Goal: Transaction & Acquisition: Book appointment/travel/reservation

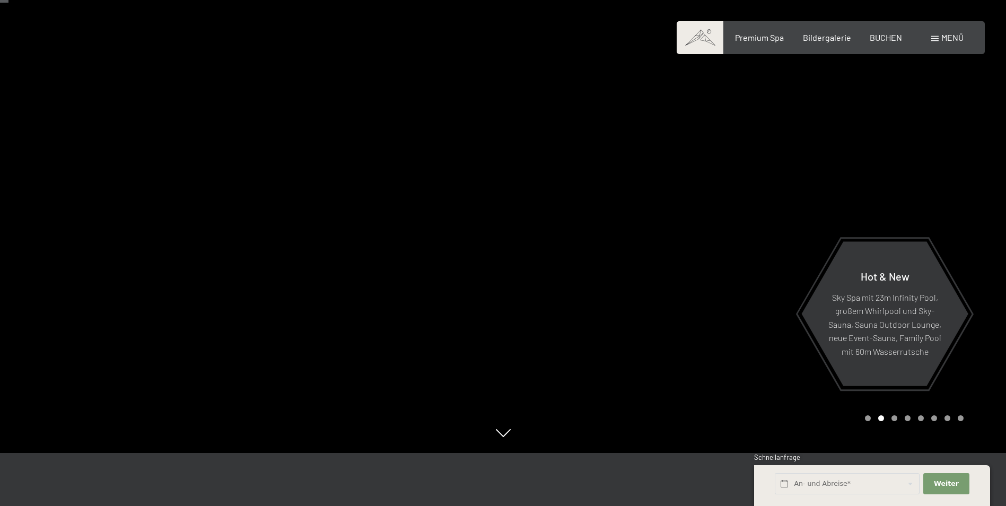
click at [953, 32] on span "Menü" at bounding box center [953, 37] width 22 height 10
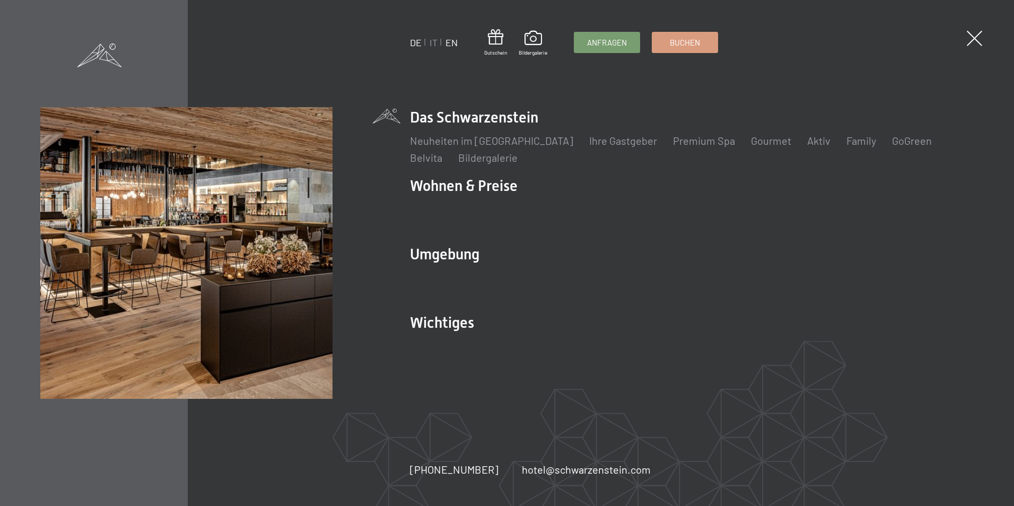
click at [453, 42] on link "EN" at bounding box center [452, 43] width 12 height 12
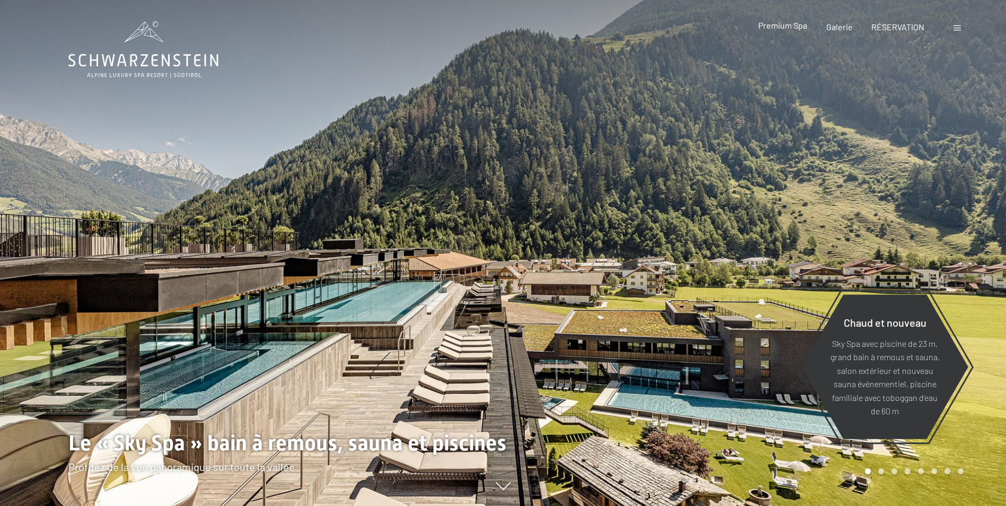
click at [792, 24] on span "Premium Spa" at bounding box center [783, 25] width 49 height 10
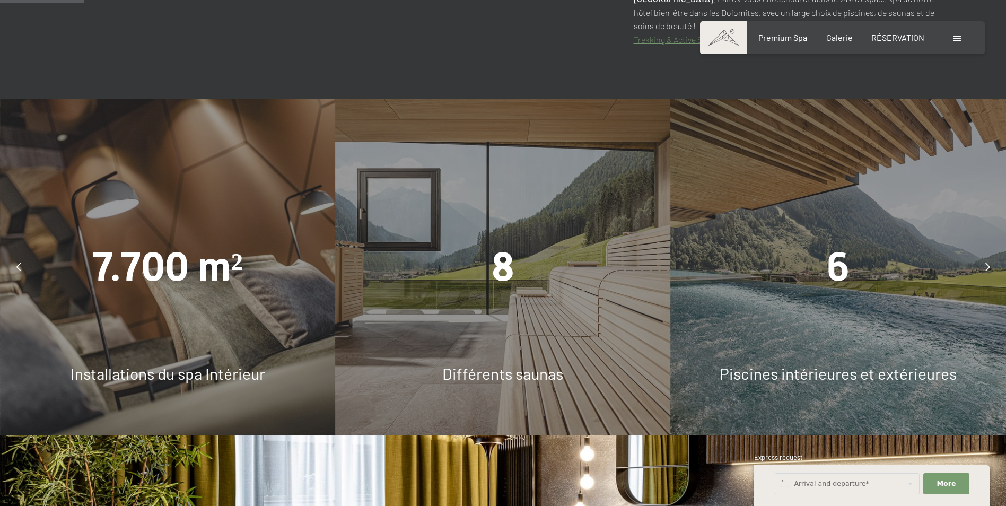
scroll to position [743, 0]
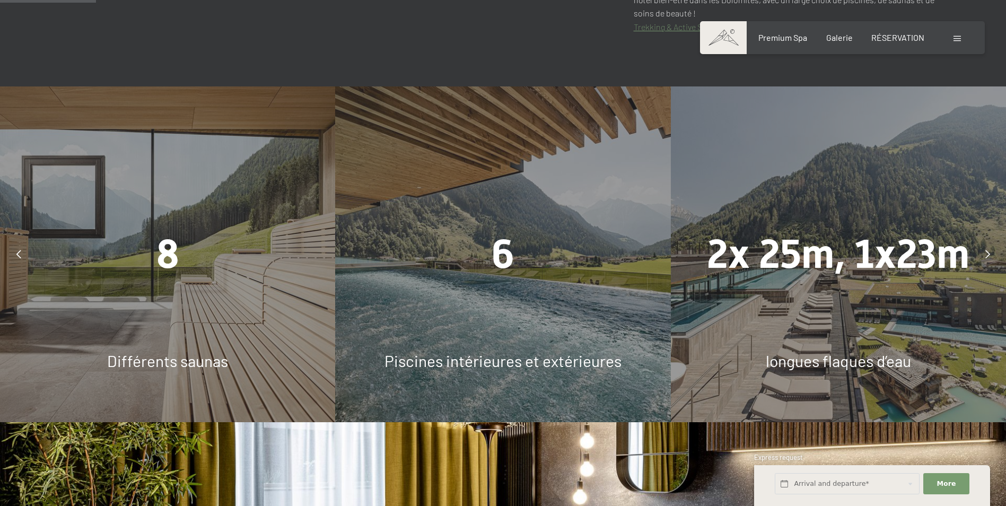
click at [982, 241] on div at bounding box center [987, 254] width 27 height 27
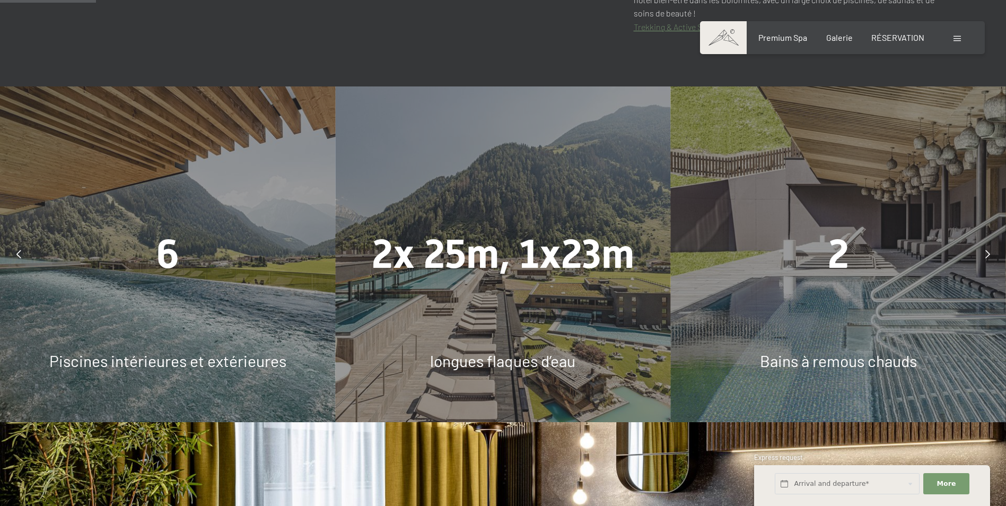
click at [982, 241] on div at bounding box center [987, 254] width 27 height 27
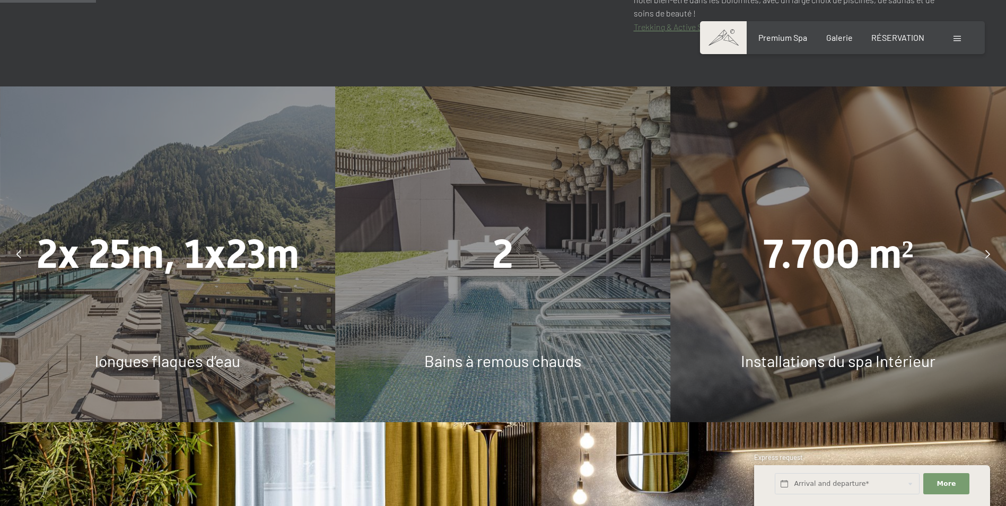
click at [982, 241] on div at bounding box center [987, 254] width 27 height 27
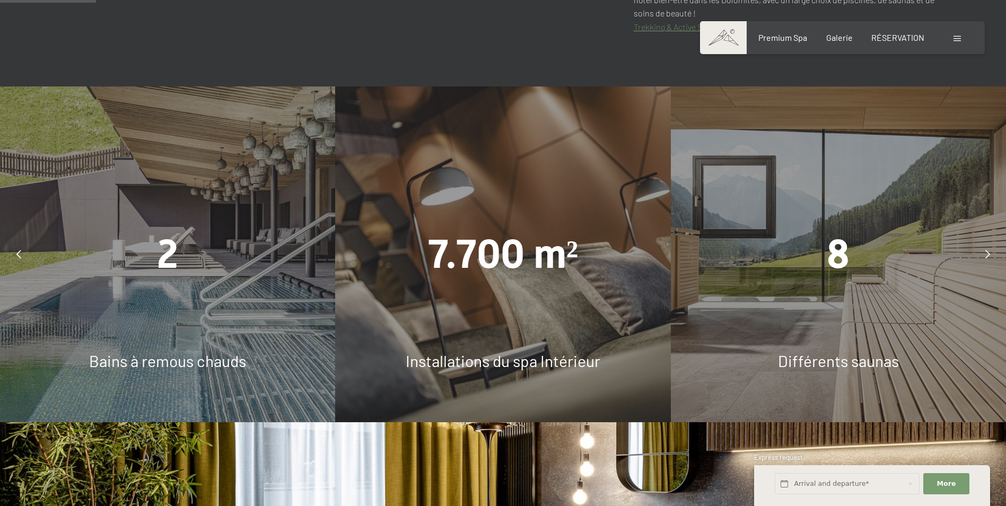
click at [982, 241] on div at bounding box center [987, 254] width 27 height 27
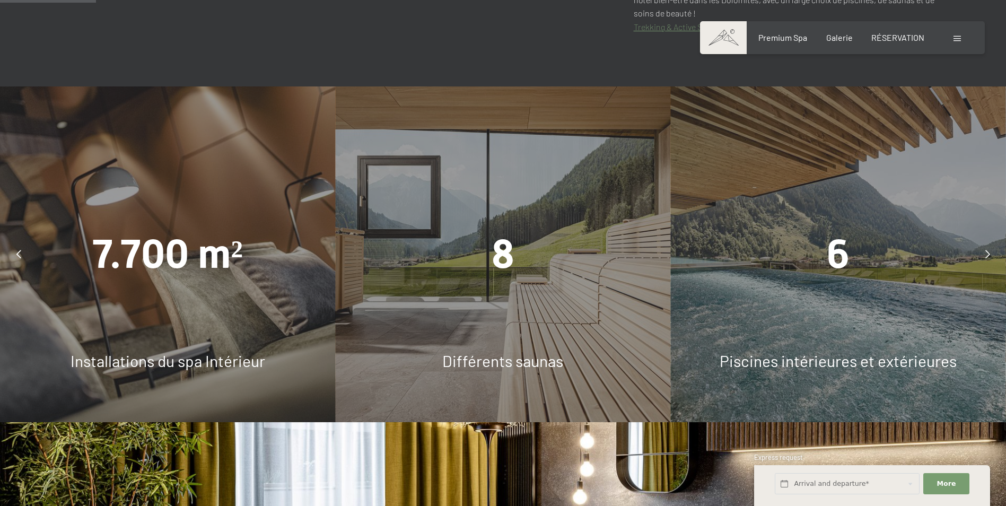
click at [982, 241] on div at bounding box center [987, 254] width 27 height 27
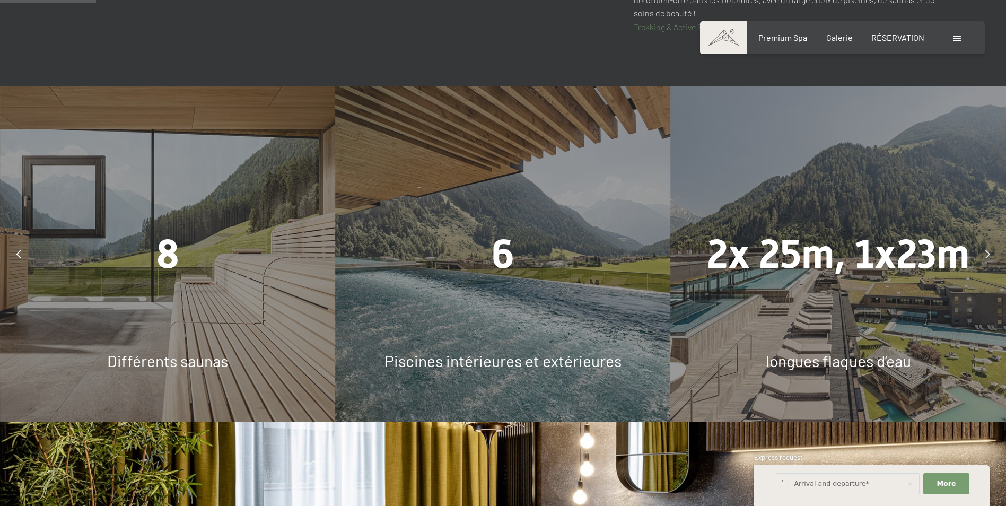
click at [982, 241] on div at bounding box center [987, 254] width 27 height 27
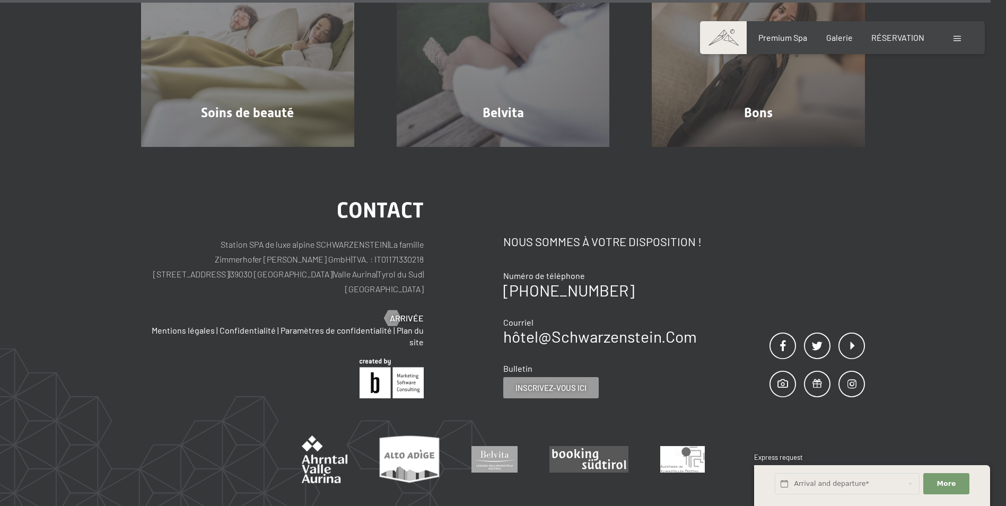
scroll to position [6840, 0]
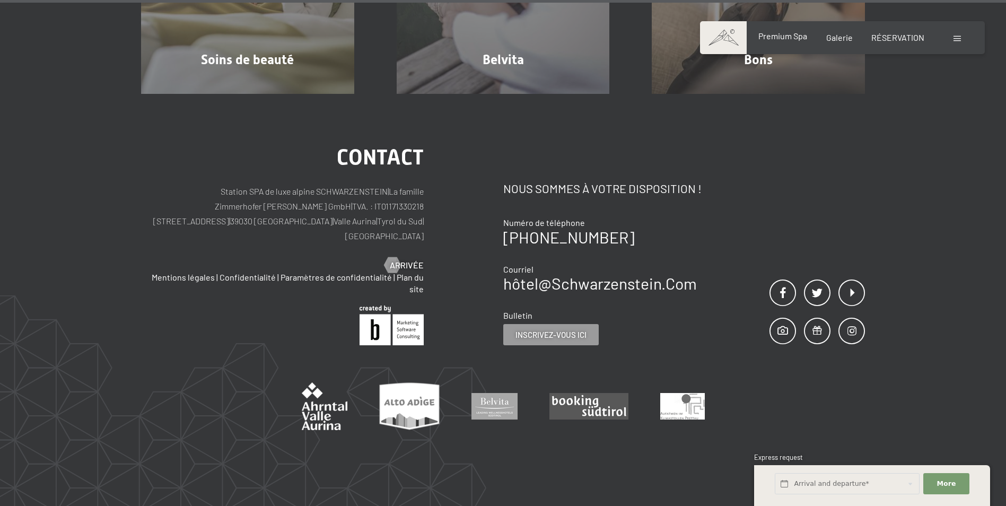
click at [780, 37] on span "Premium Spa" at bounding box center [783, 36] width 49 height 10
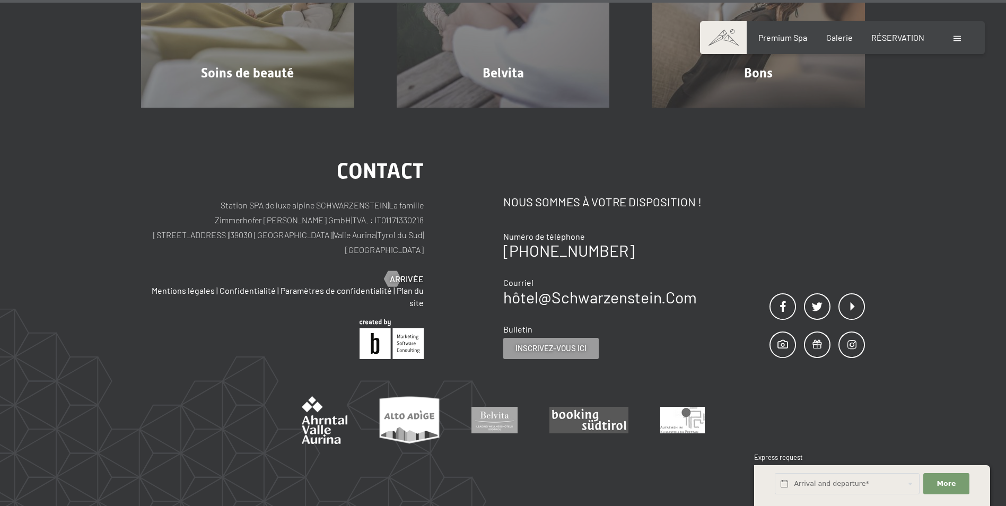
click at [954, 37] on span at bounding box center [957, 38] width 7 height 5
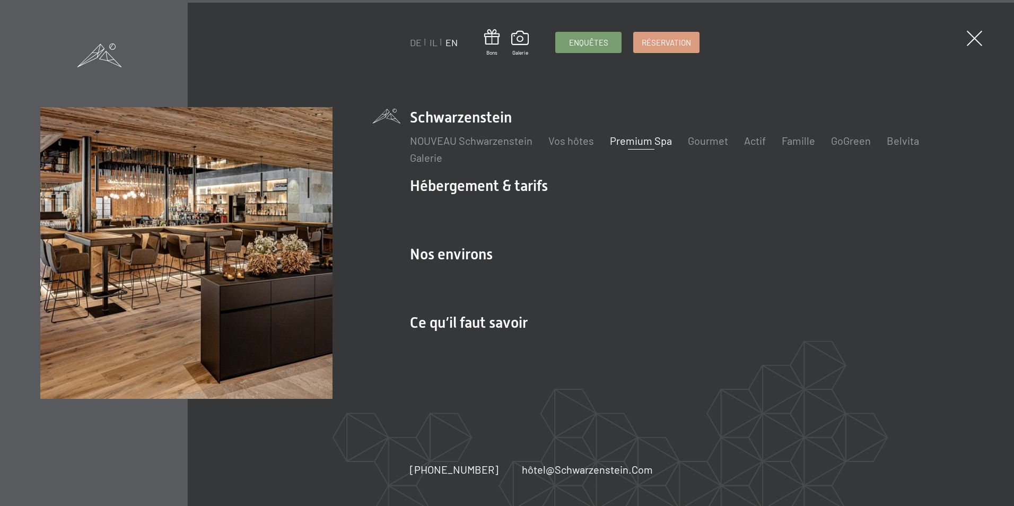
scroll to position [6858, 0]
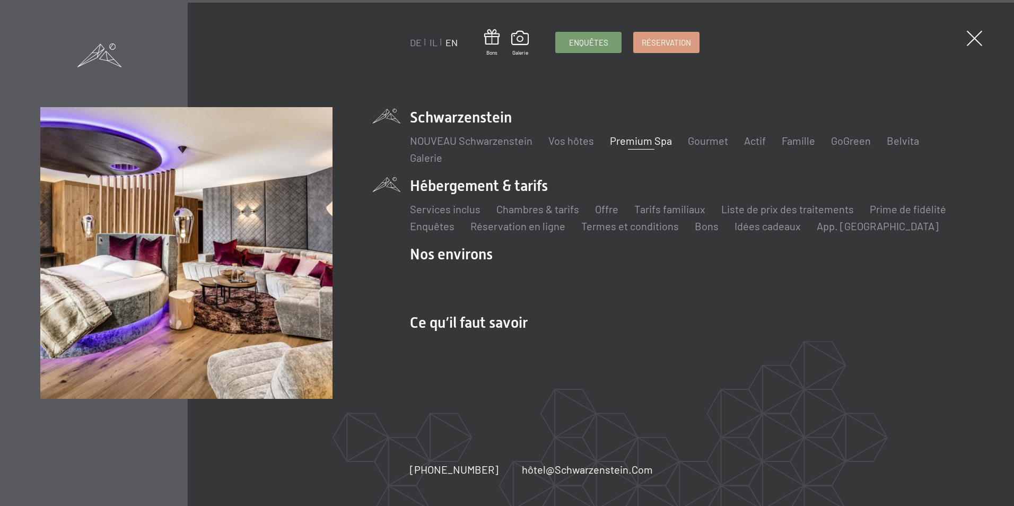
click at [508, 185] on li "Hébergement & tarifs Services inclus Chambres & tarifs List Offre List Tarifs f…" at bounding box center [691, 205] width 563 height 58
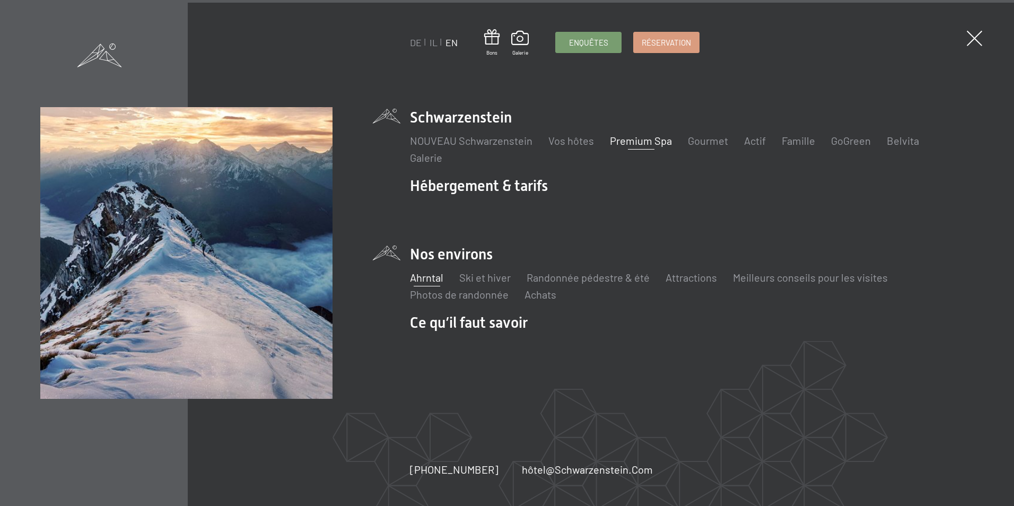
click at [429, 276] on link "Ahrntal" at bounding box center [426, 277] width 33 height 13
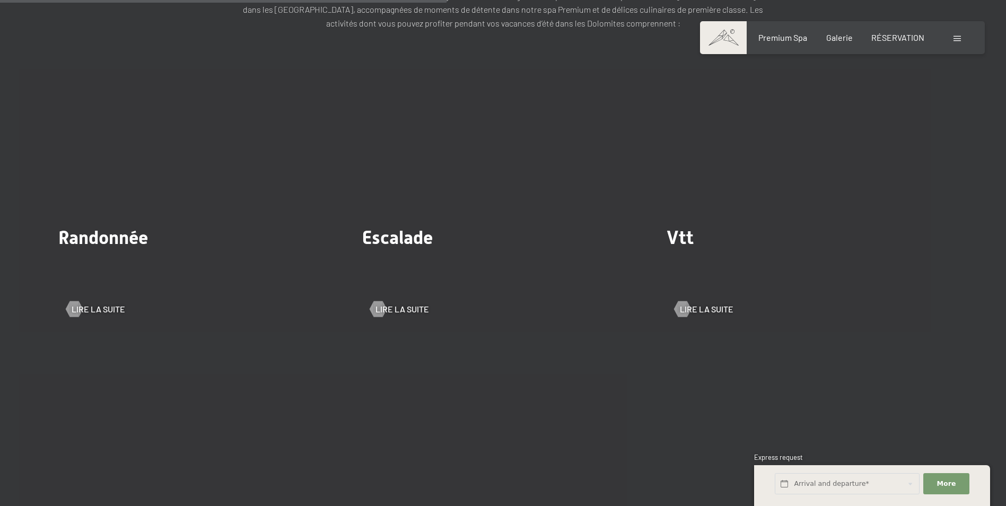
scroll to position [1697, 0]
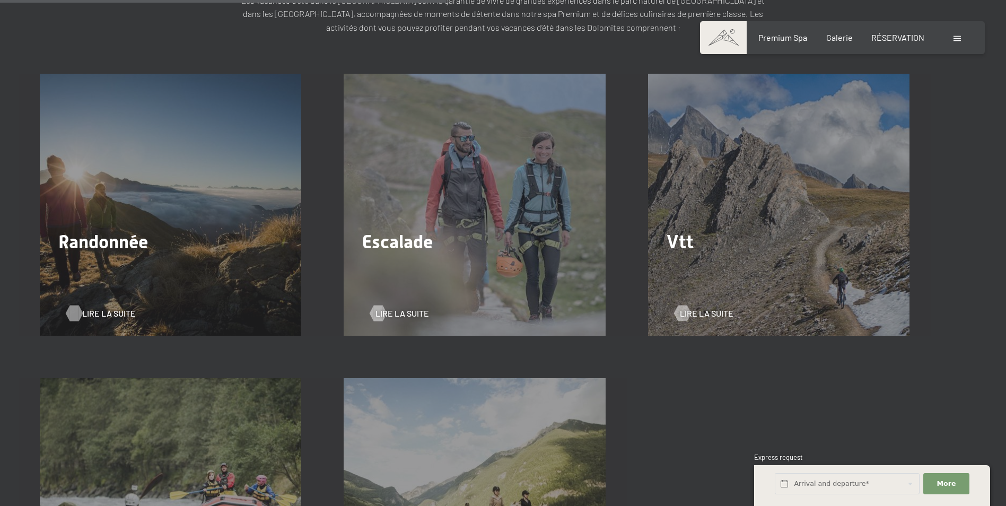
click at [103, 308] on span "Lire la suite" at bounding box center [109, 314] width 54 height 12
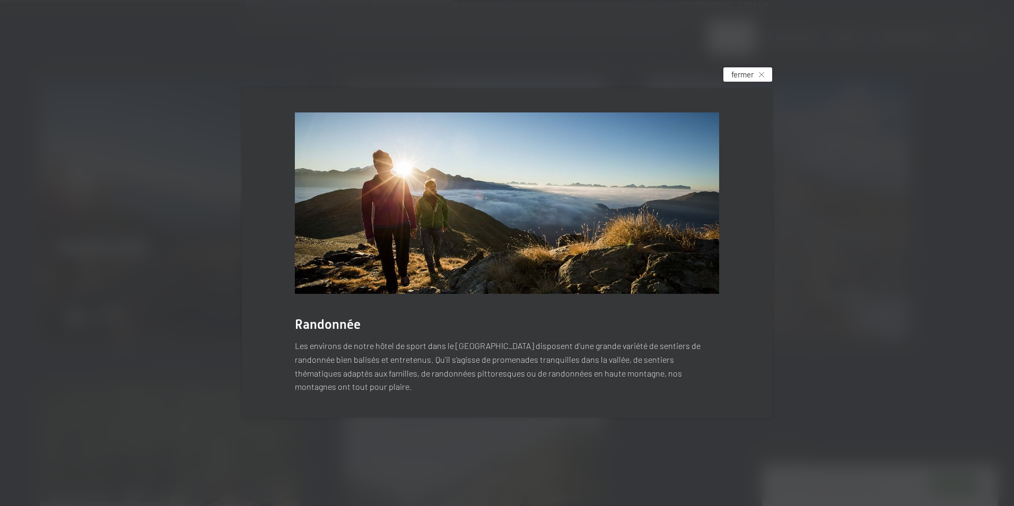
click at [764, 81] on div "fermer" at bounding box center [748, 74] width 49 height 14
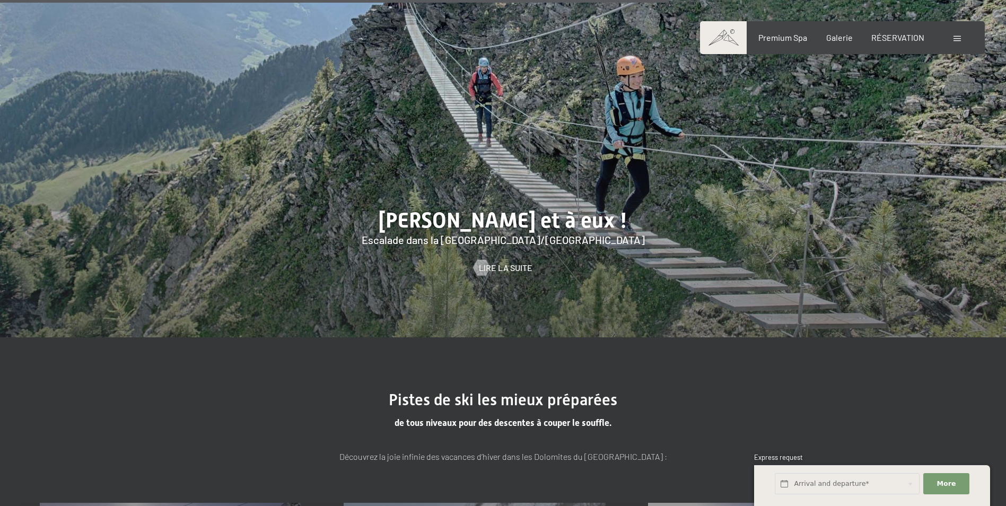
scroll to position [2546, 0]
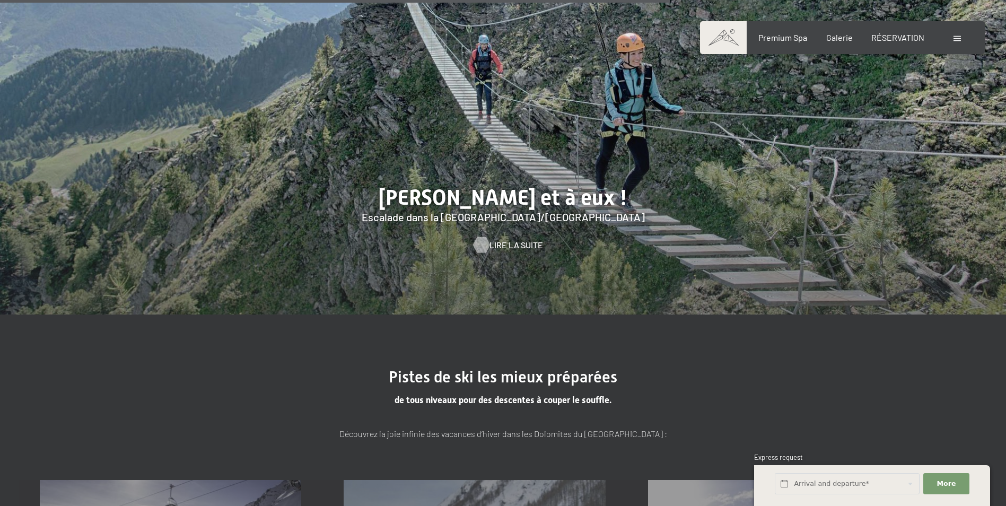
click at [494, 239] on span "Lire la suite" at bounding box center [517, 245] width 54 height 12
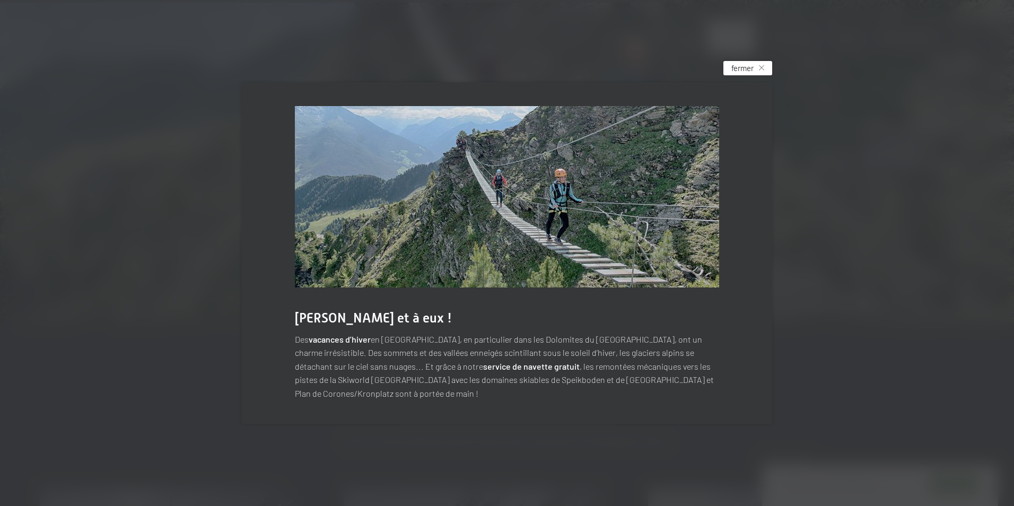
click at [754, 71] on div "fermer" at bounding box center [748, 68] width 49 height 14
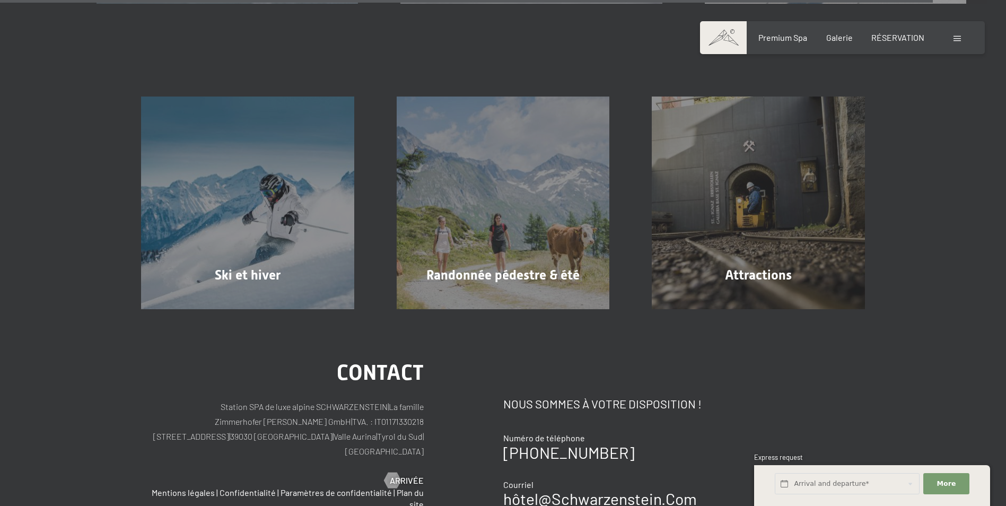
scroll to position [3607, 0]
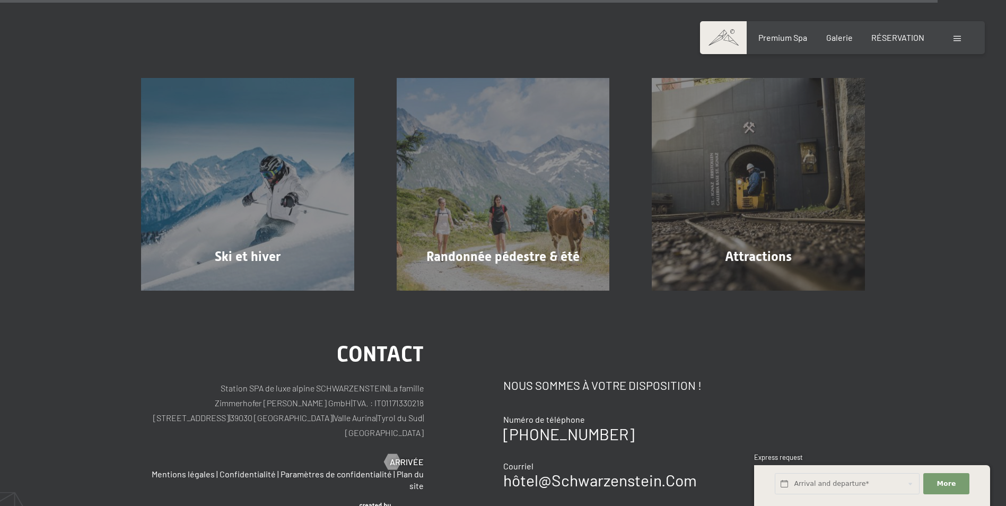
click at [961, 35] on div at bounding box center [959, 38] width 10 height 12
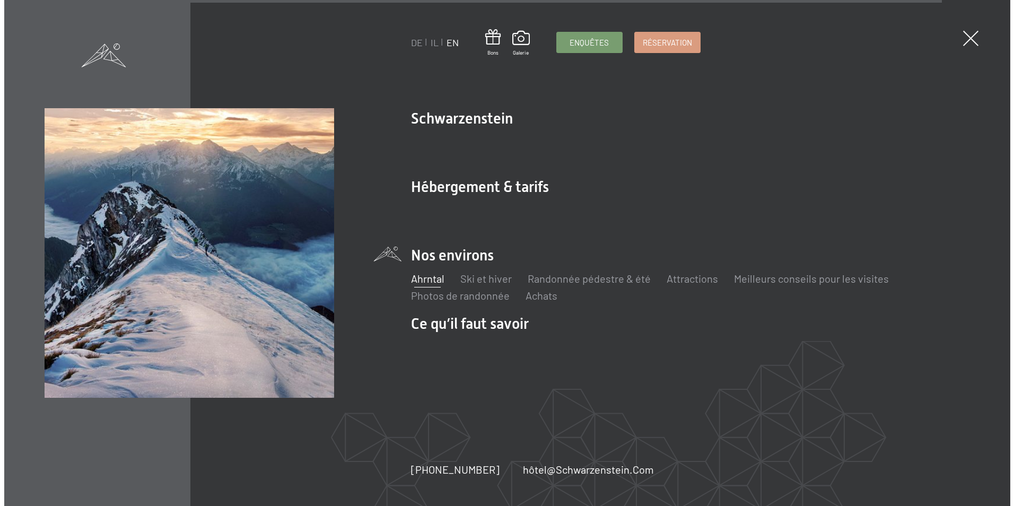
scroll to position [3615, 0]
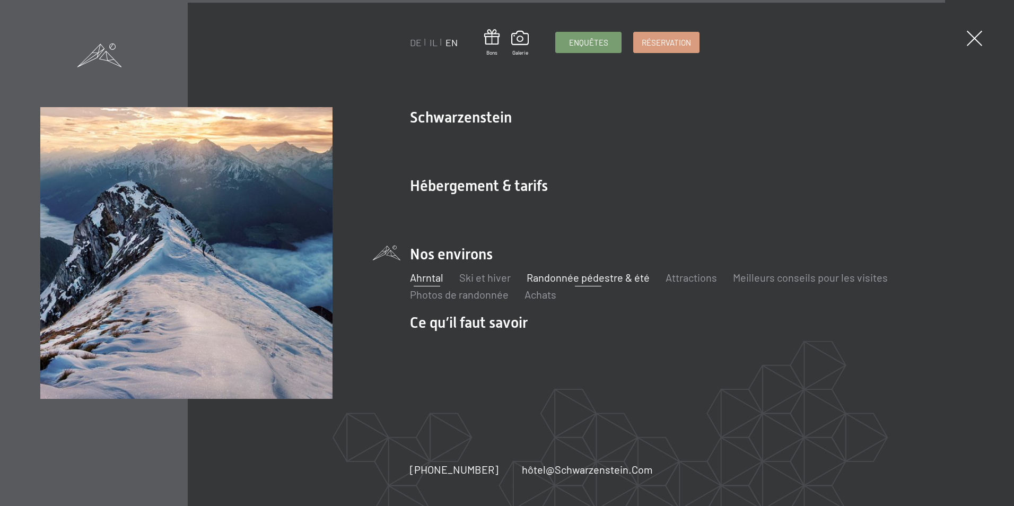
click at [603, 281] on link "Randonnée pédestre & été" at bounding box center [588, 277] width 123 height 13
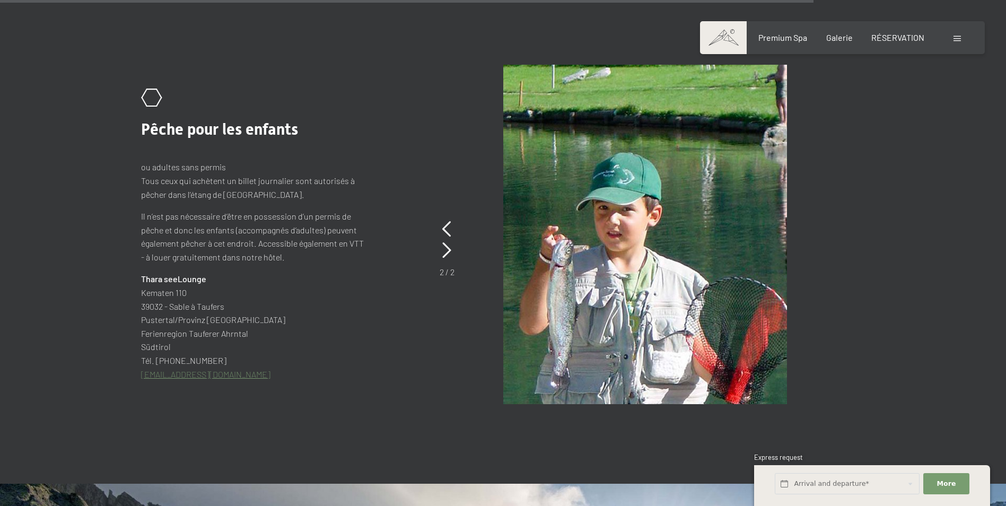
scroll to position [4761, 0]
click at [449, 257] on icon at bounding box center [446, 249] width 9 height 16
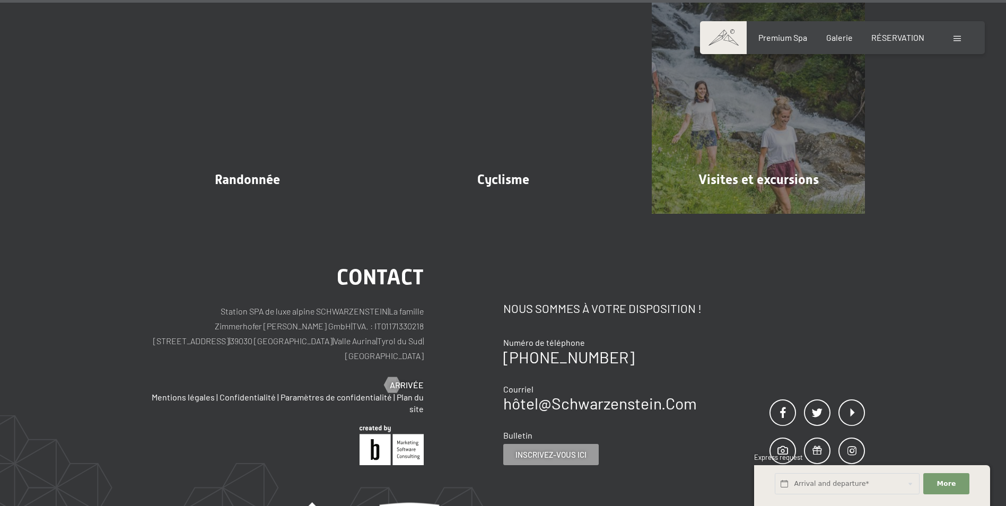
scroll to position [5927, 0]
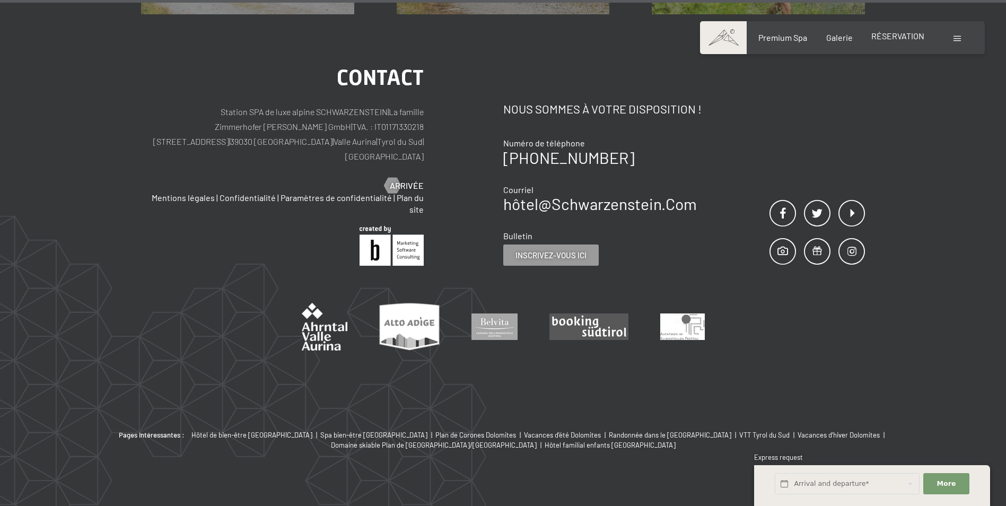
click at [892, 38] on span "RÉSERVATION" at bounding box center [898, 36] width 53 height 10
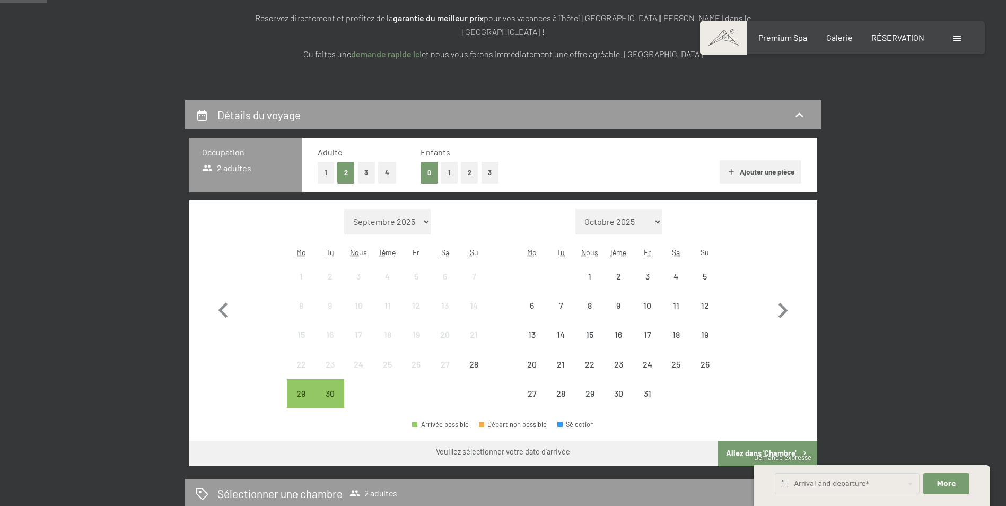
scroll to position [159, 0]
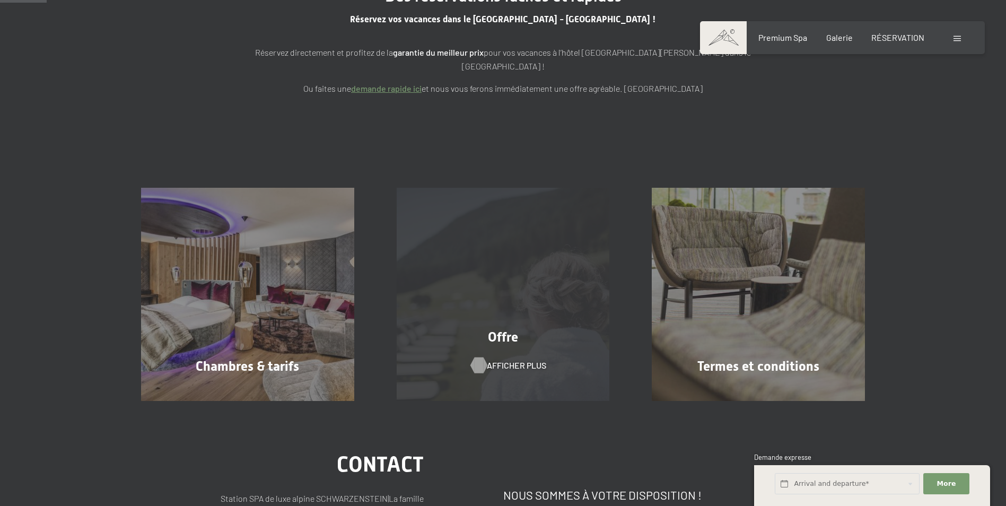
click at [507, 360] on span "Afficher plus" at bounding box center [516, 366] width 59 height 12
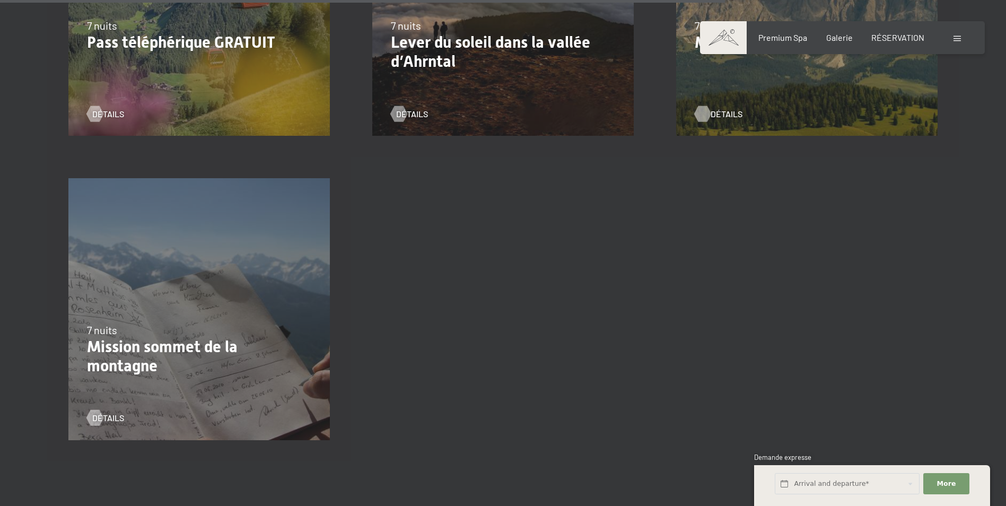
scroll to position [1750, 0]
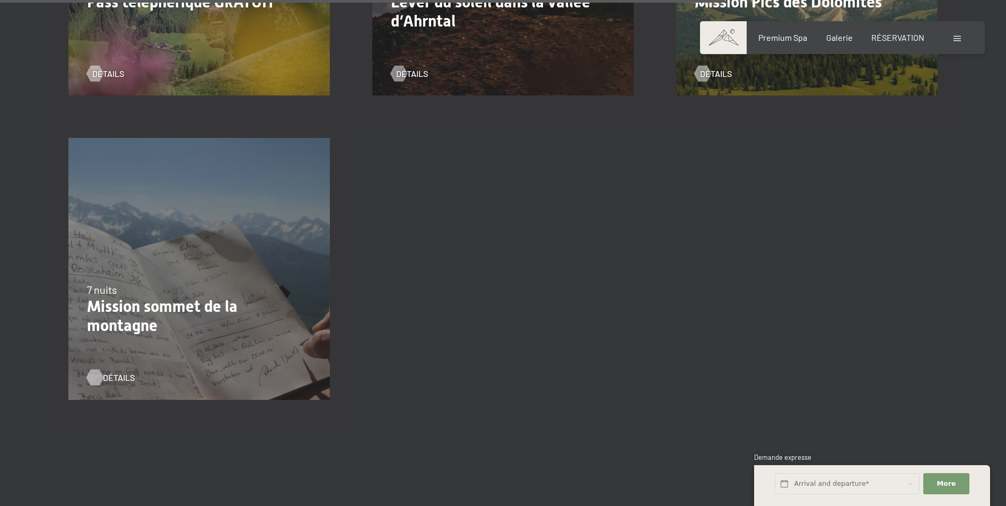
click at [108, 376] on span "Détails" at bounding box center [119, 378] width 32 height 12
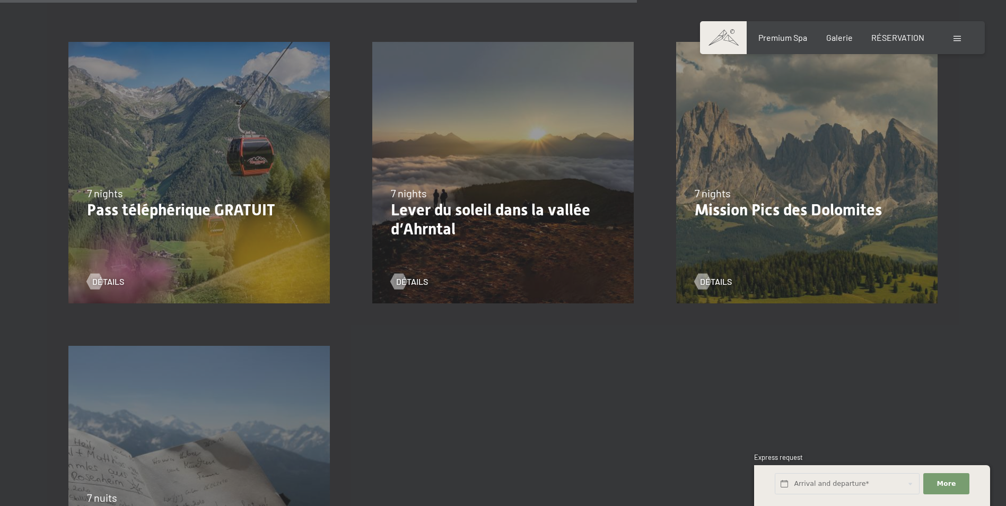
scroll to position [1538, 0]
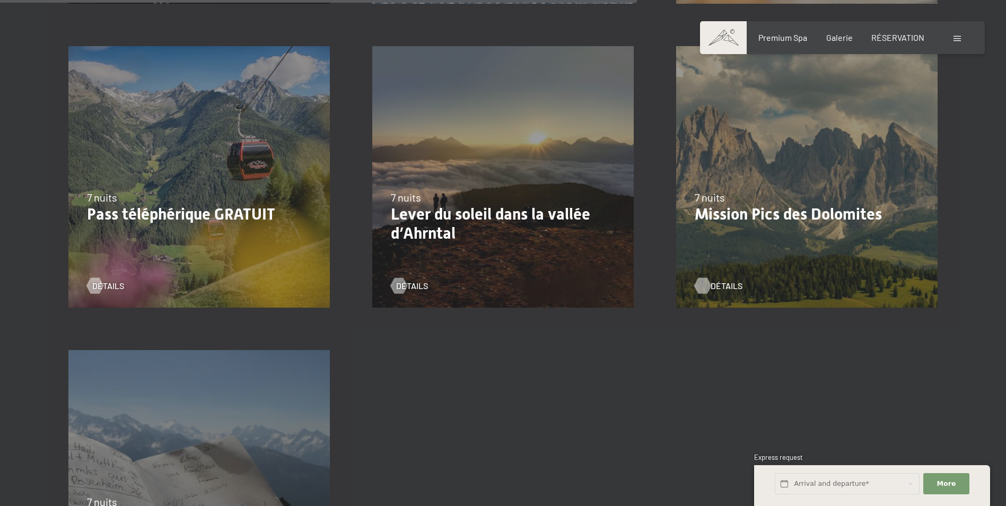
click at [719, 289] on span "Détails" at bounding box center [727, 286] width 32 height 12
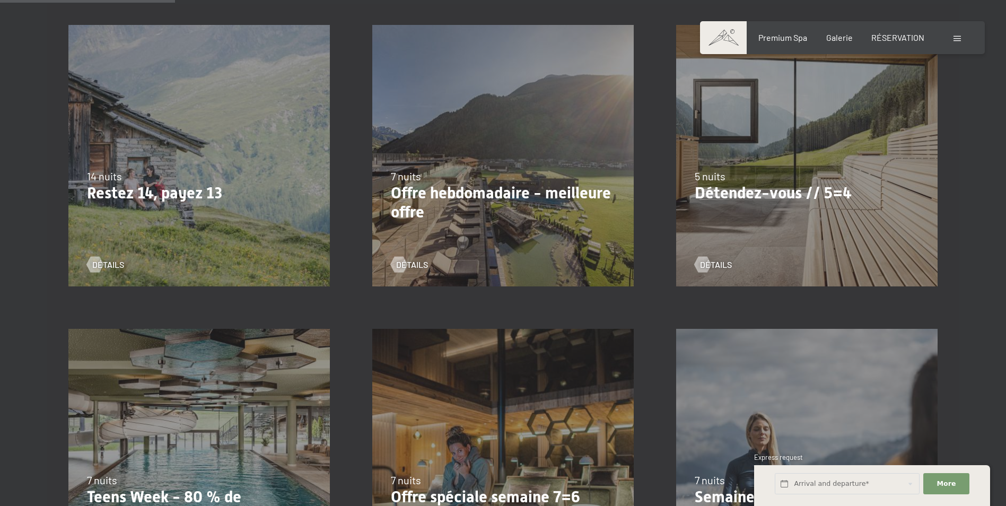
scroll to position [318, 0]
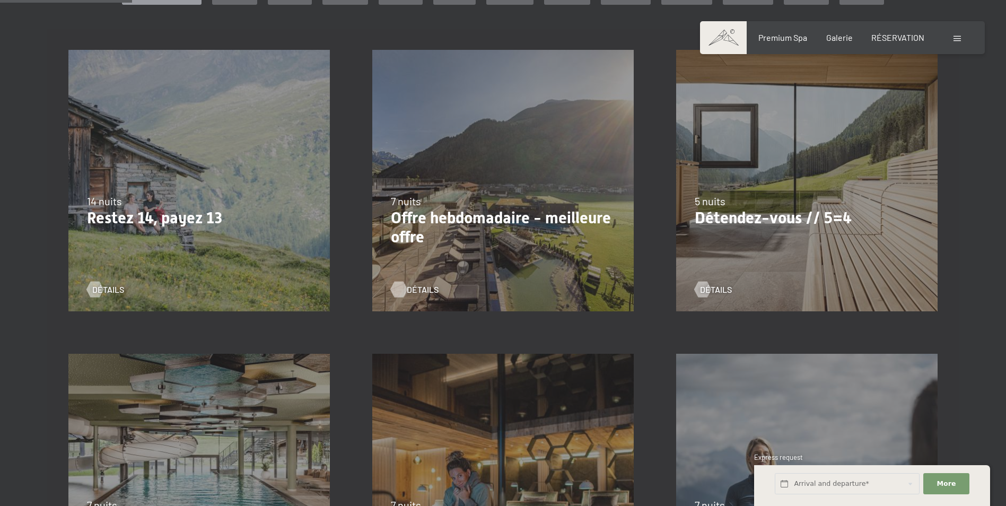
click at [408, 292] on span "Détails" at bounding box center [423, 290] width 32 height 12
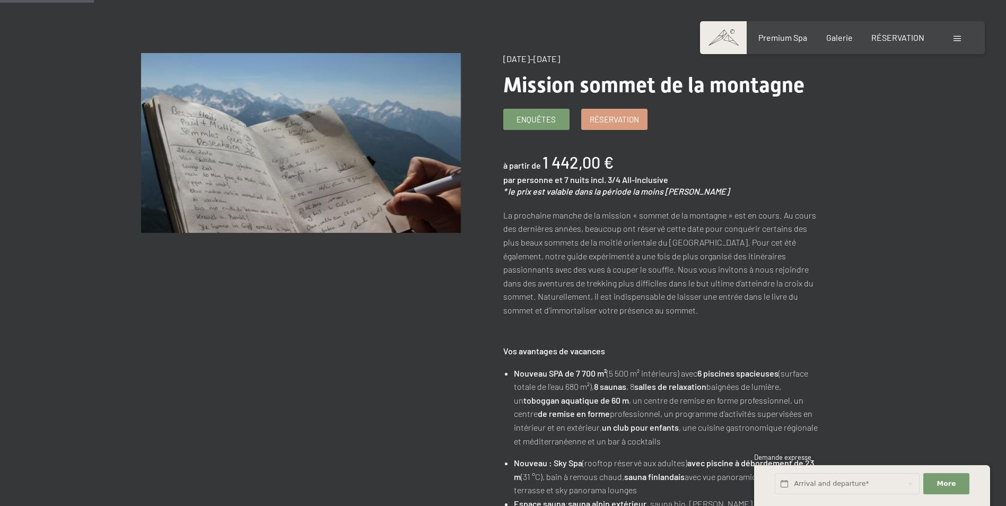
scroll to position [159, 0]
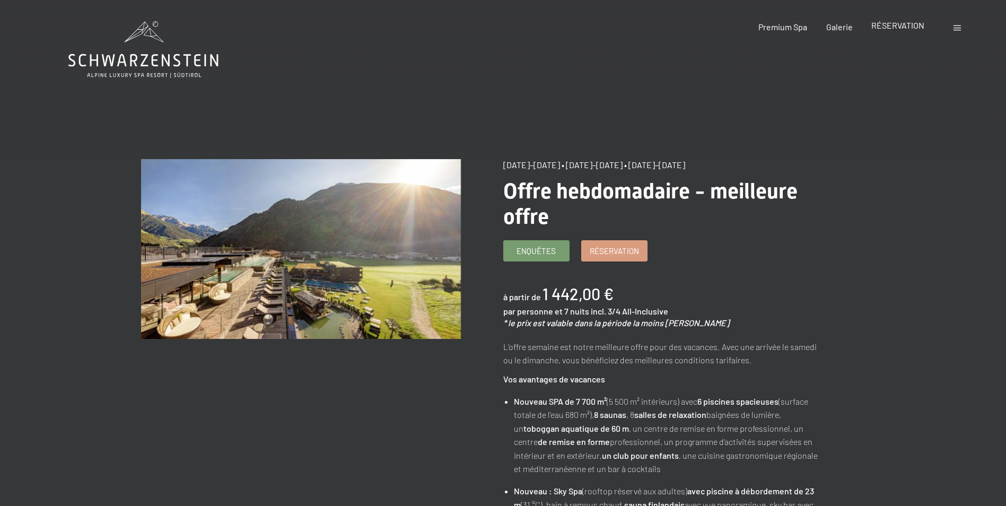
click at [886, 28] on span "RÉSERVATION" at bounding box center [898, 25] width 53 height 10
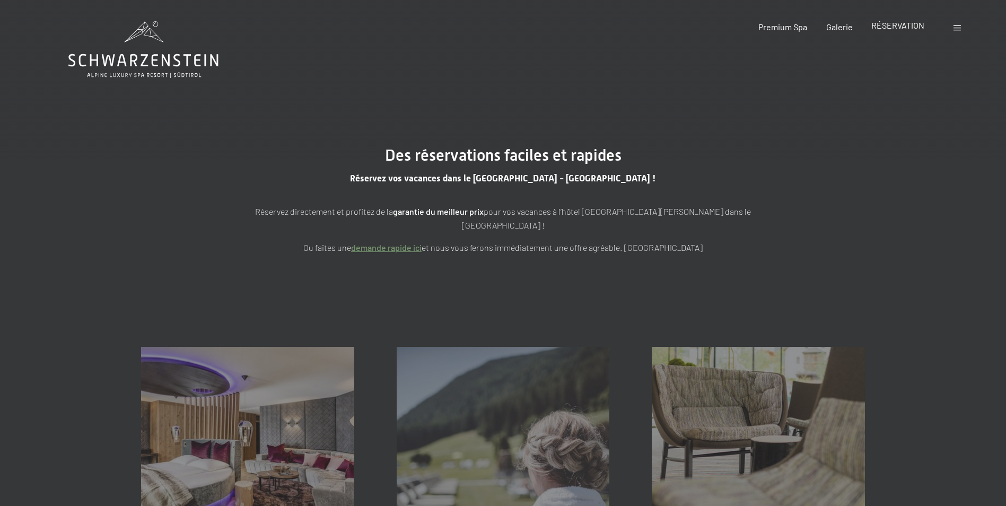
click at [900, 30] on span "RÉSERVATION" at bounding box center [898, 25] width 53 height 10
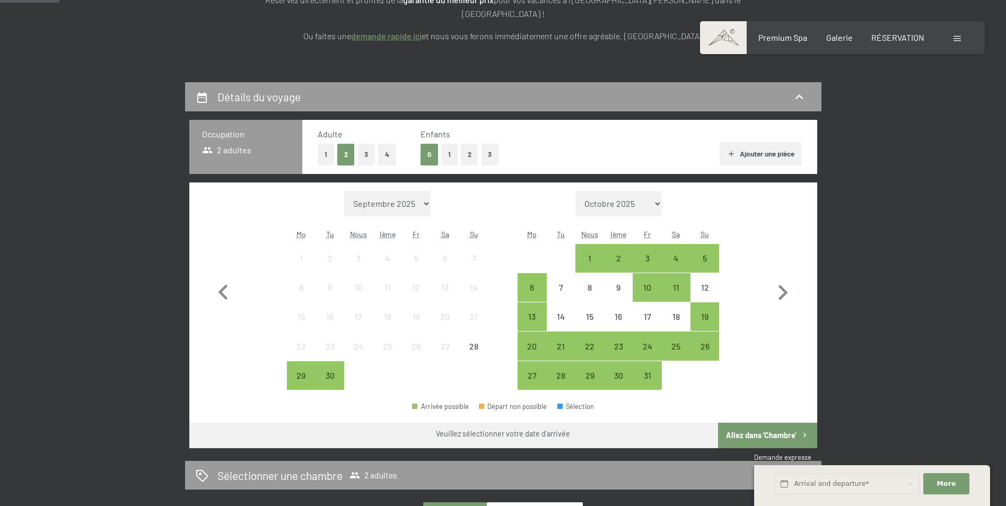
scroll to position [212, 0]
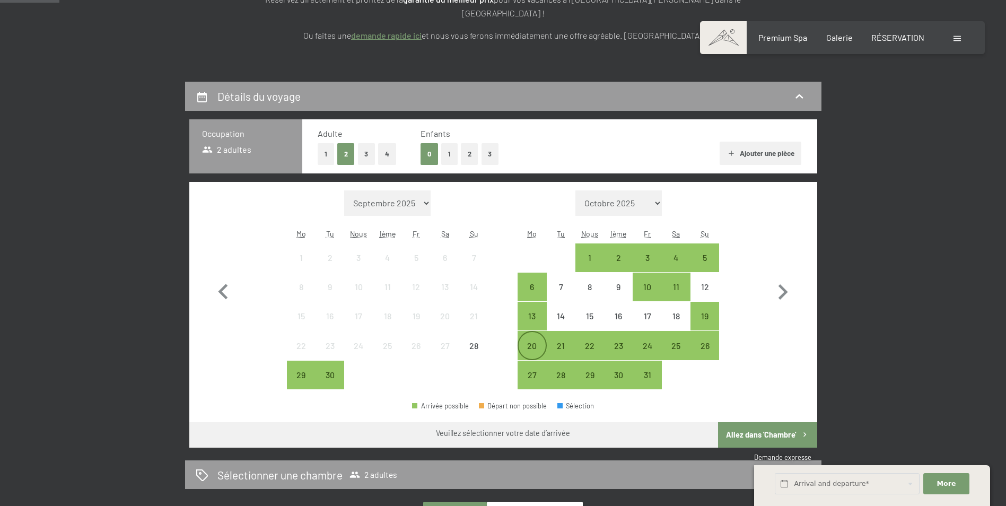
click at [544, 343] on div "20" at bounding box center [532, 355] width 27 height 27
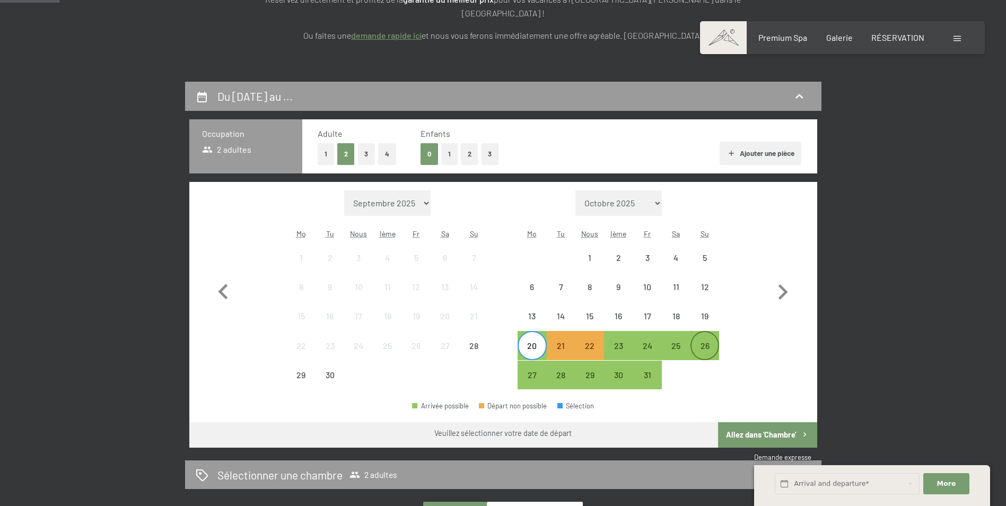
click at [704, 342] on div "26" at bounding box center [705, 355] width 27 height 27
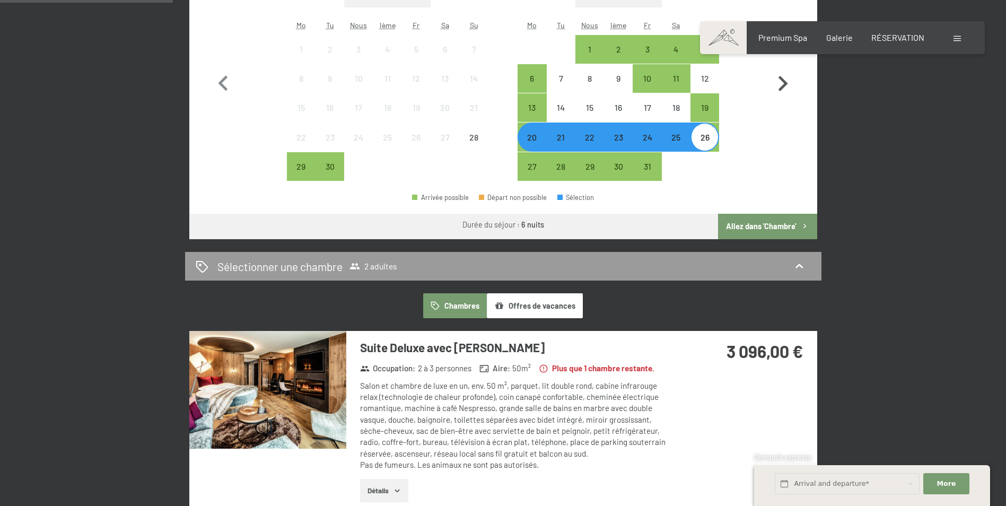
scroll to position [424, 0]
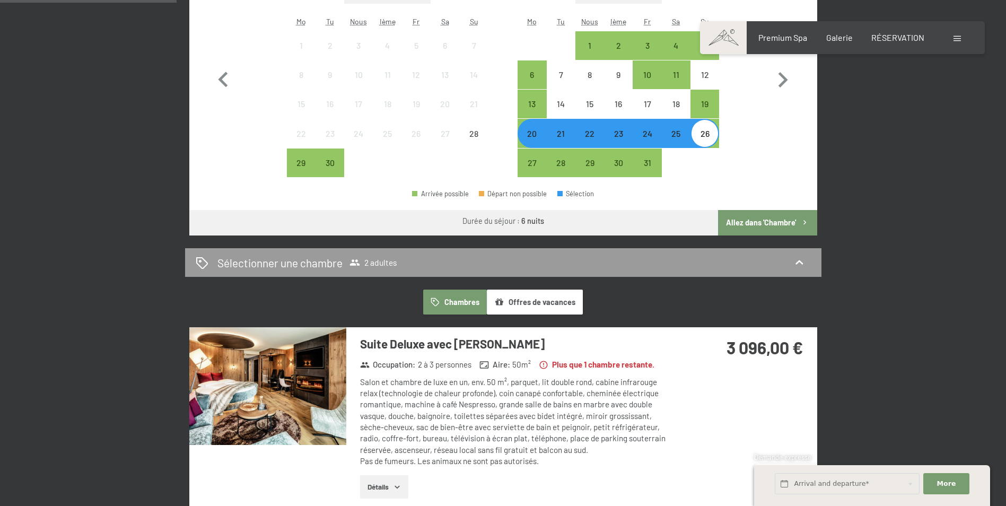
click at [539, 286] on span "Consentement aux activités de marketing*" at bounding box center [482, 283] width 160 height 11
click at [396, 286] on input "Consentement aux activités de marketing*" at bounding box center [391, 283] width 11 height 11
checkbox input "false"
click at [527, 298] on font "Offres de vacances" at bounding box center [542, 302] width 67 height 9
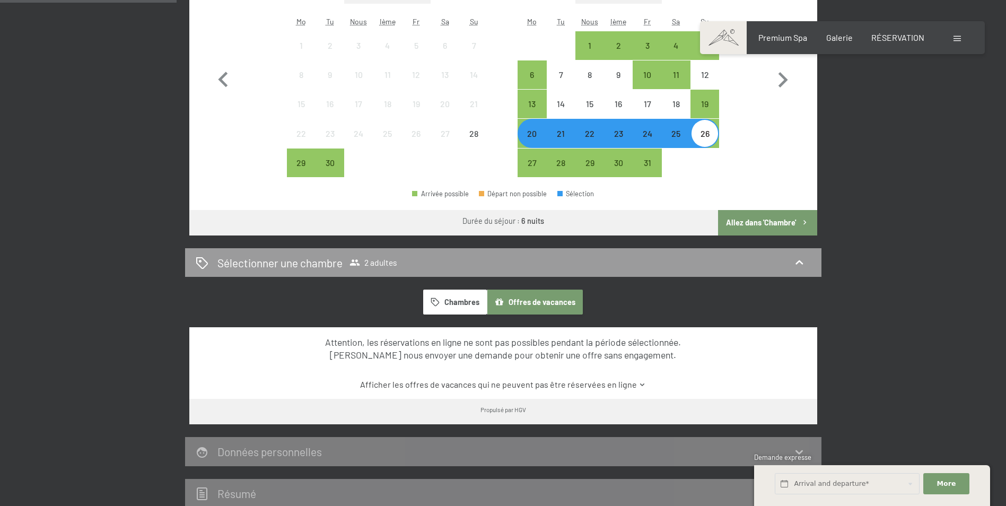
click at [460, 298] on font "Chambres" at bounding box center [462, 302] width 35 height 9
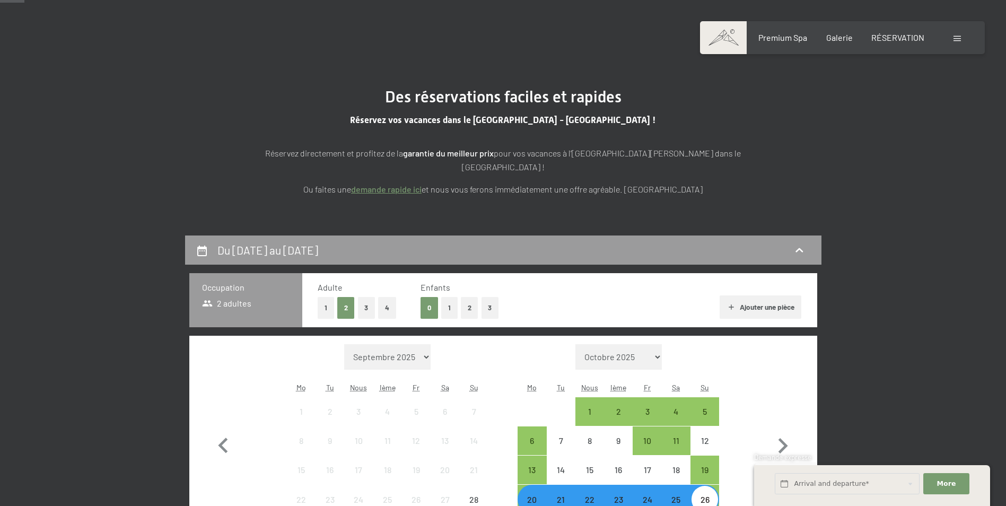
scroll to position [0, 0]
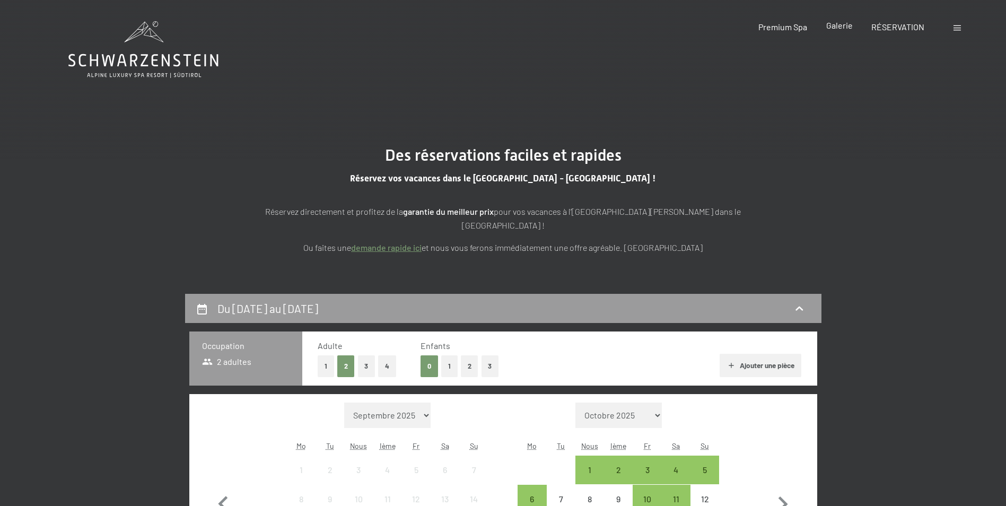
click at [832, 27] on span "Galerie" at bounding box center [839, 25] width 27 height 10
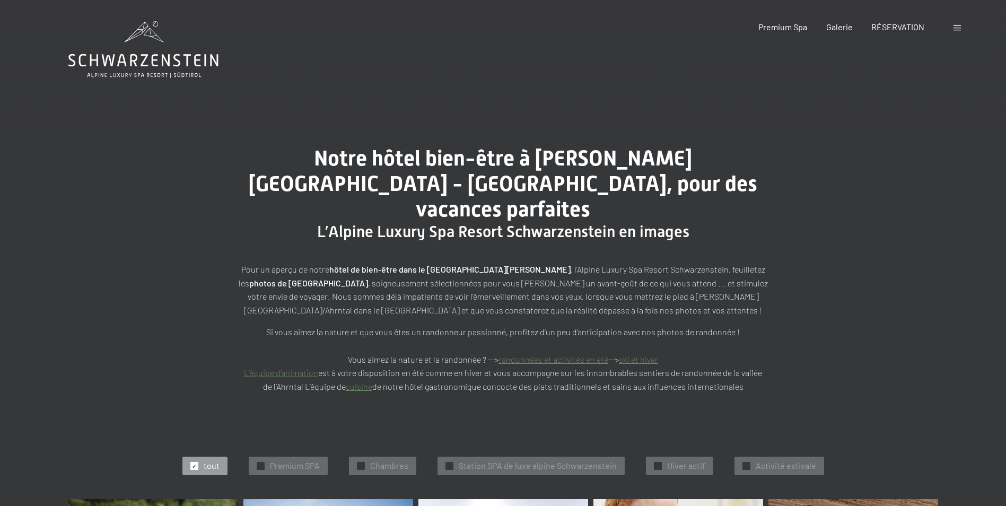
click at [955, 26] on span at bounding box center [957, 27] width 7 height 5
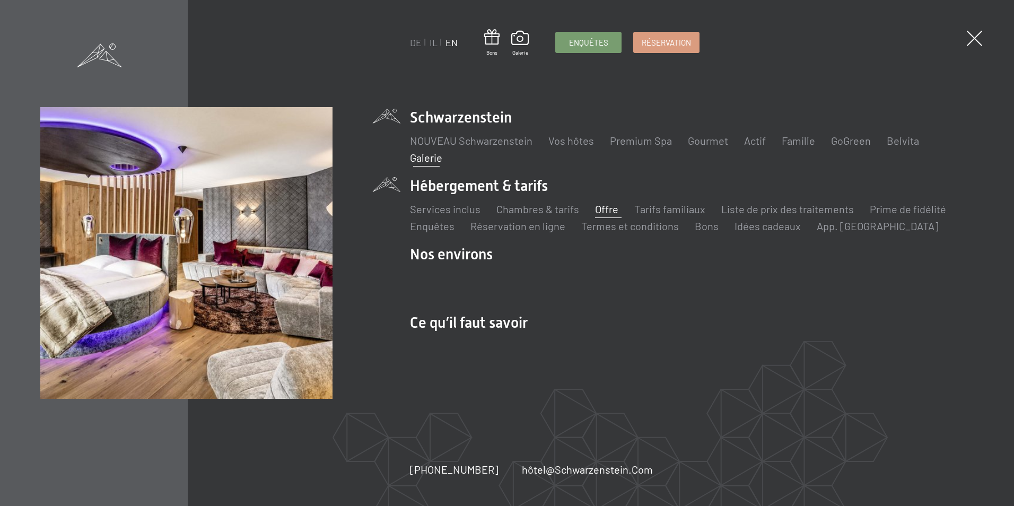
click at [614, 212] on link "Offre" at bounding box center [606, 209] width 23 height 13
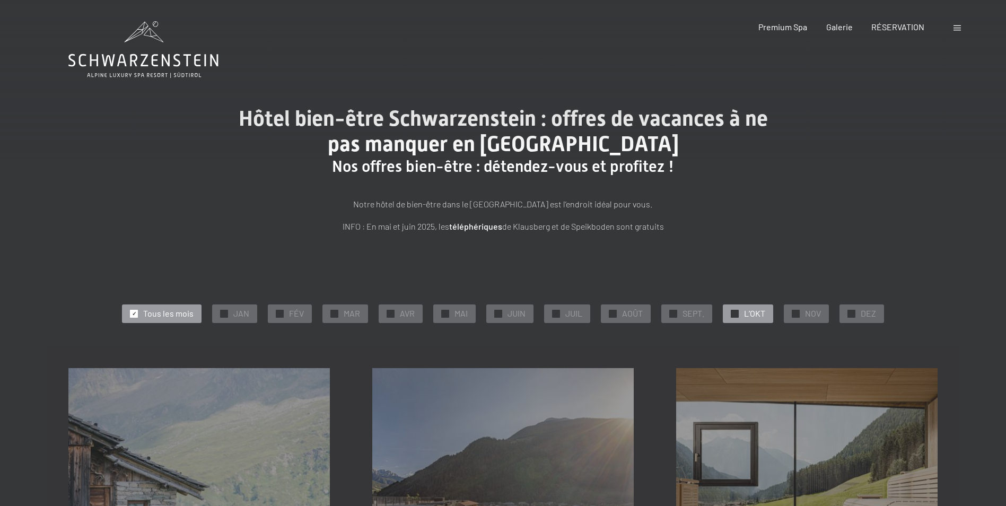
click at [743, 313] on div "✓ L’OKT" at bounding box center [748, 313] width 50 height 18
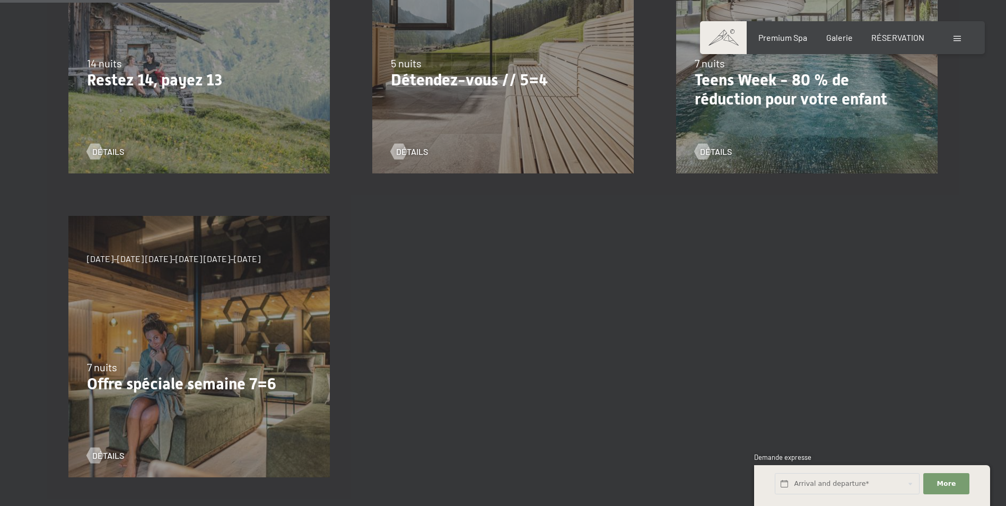
scroll to position [477, 0]
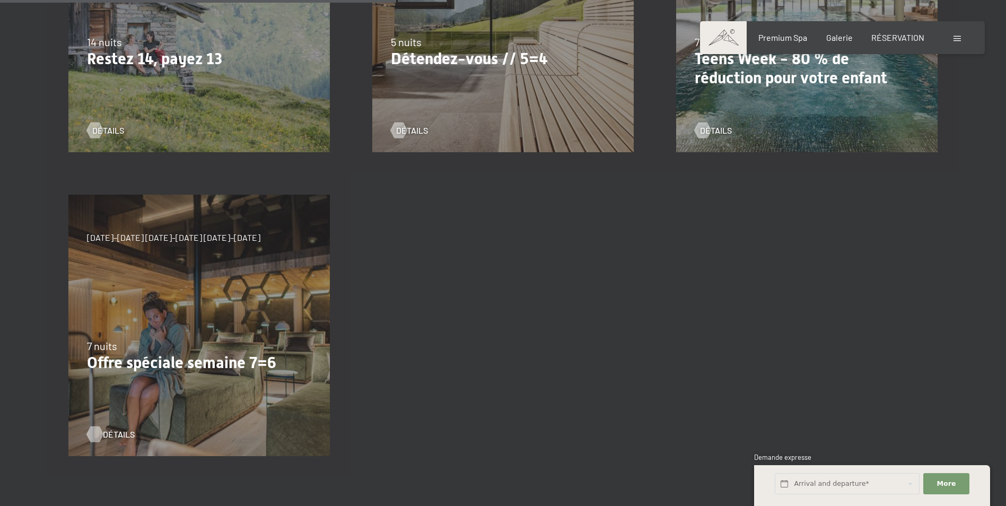
click at [104, 433] on span "Détails" at bounding box center [119, 435] width 32 height 12
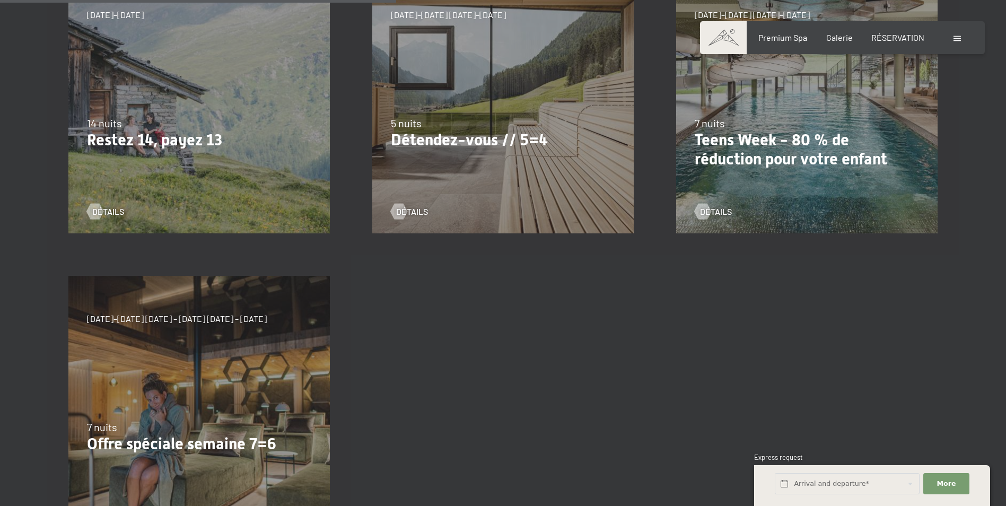
scroll to position [265, 0]
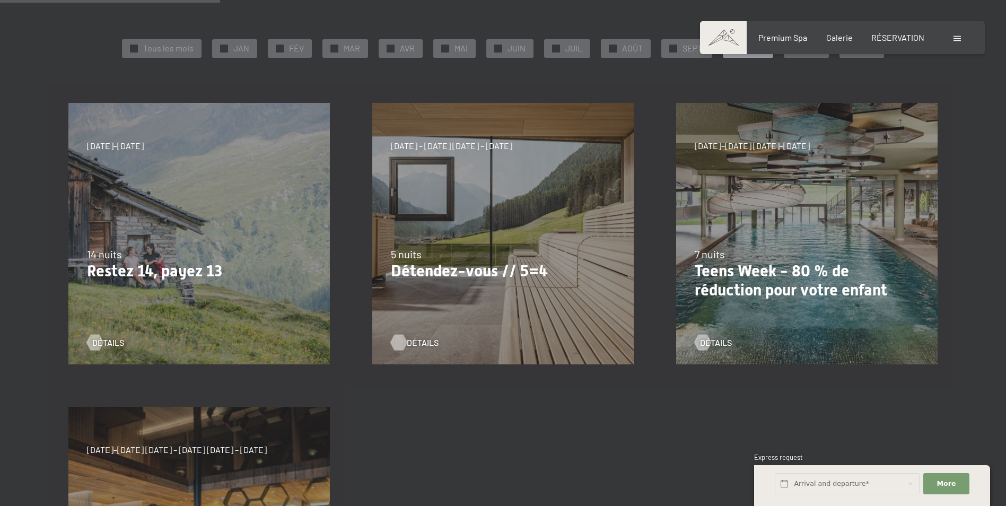
click at [410, 343] on span "Détails" at bounding box center [423, 343] width 32 height 12
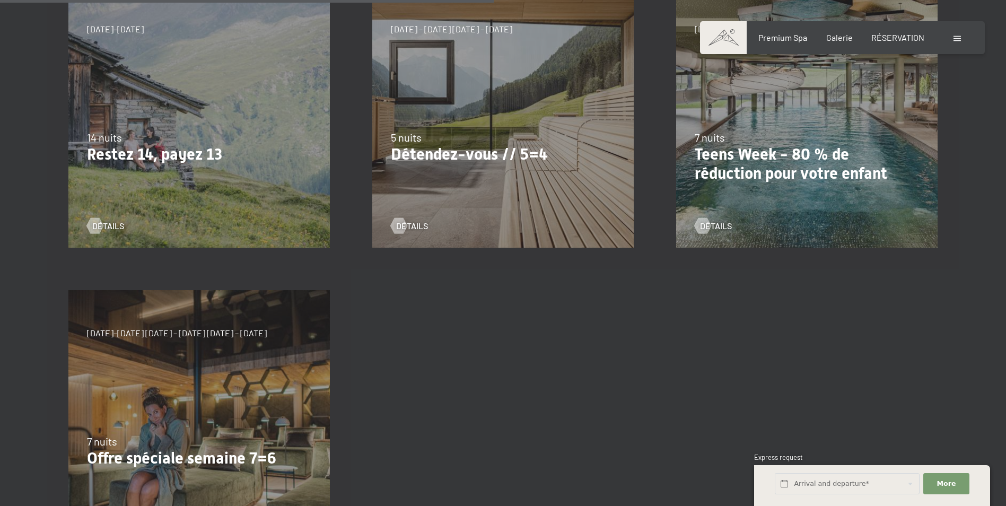
scroll to position [358, 0]
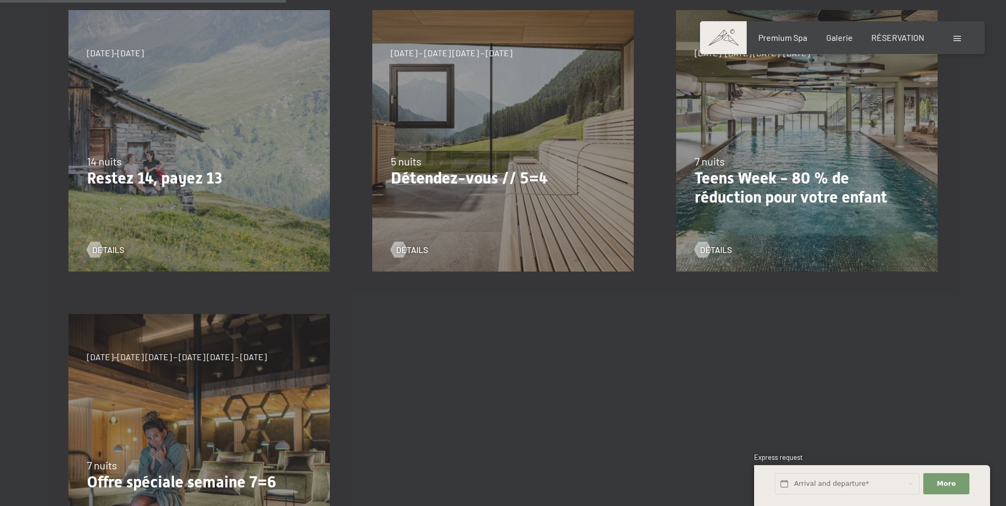
click at [956, 36] on span at bounding box center [957, 38] width 7 height 5
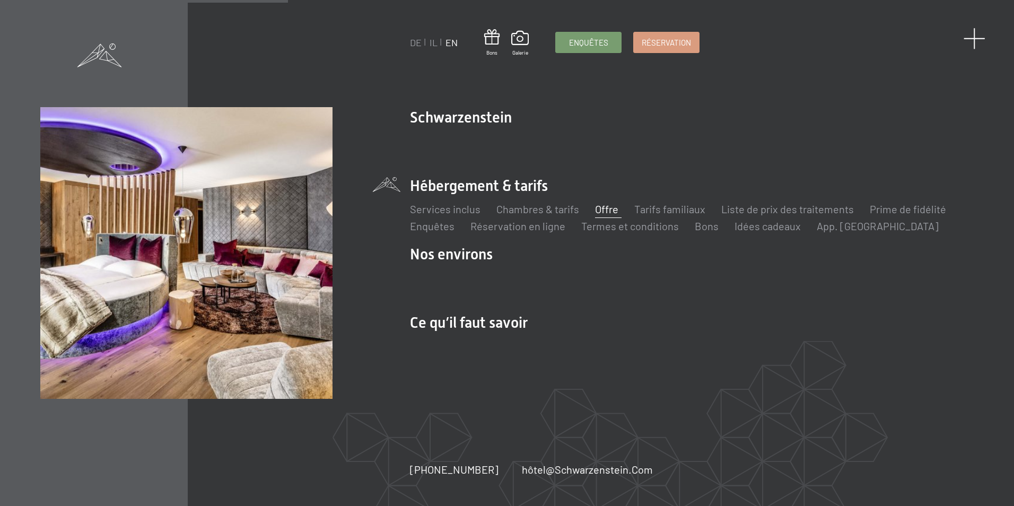
click at [977, 39] on span at bounding box center [975, 39] width 22 height 22
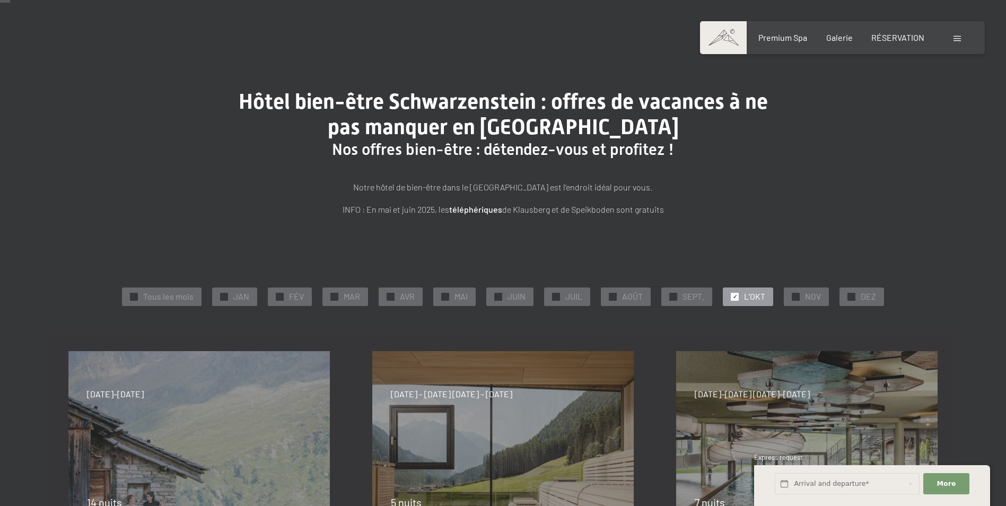
scroll to position [0, 0]
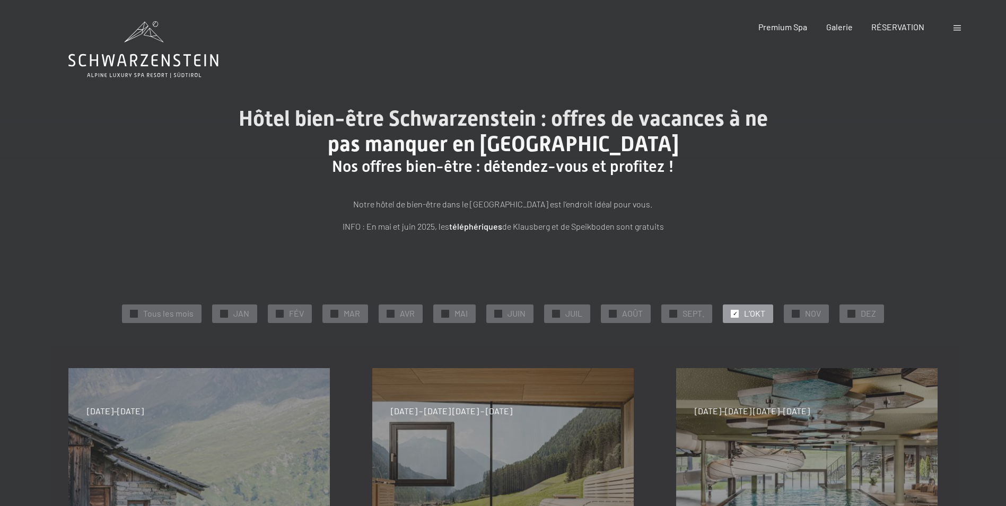
click at [142, 57] on icon at bounding box center [143, 49] width 150 height 57
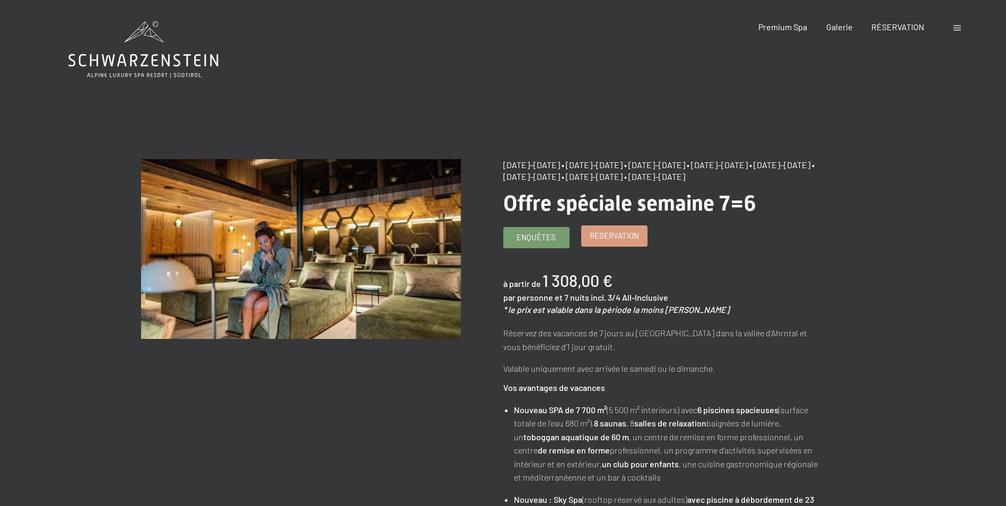
click at [613, 234] on span "Réservation" at bounding box center [614, 235] width 49 height 11
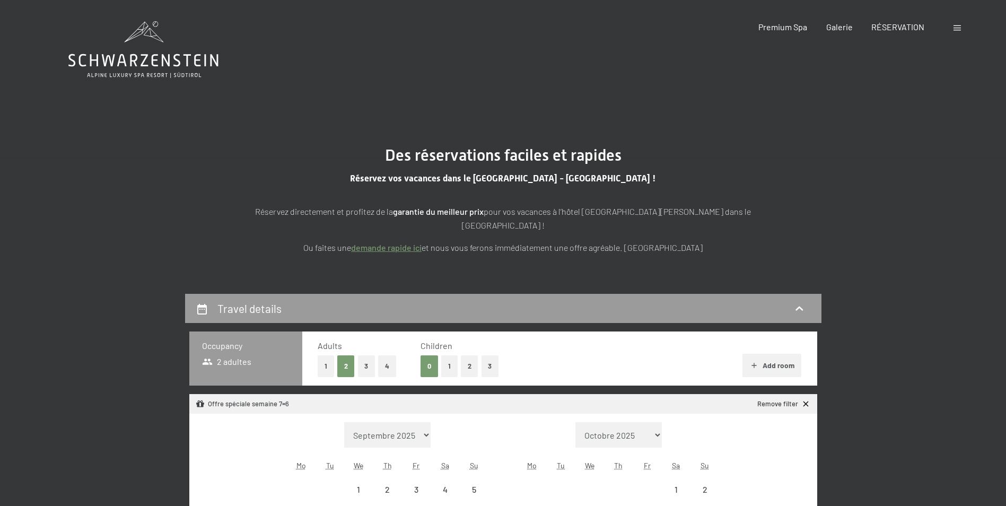
select select "[DATE]"
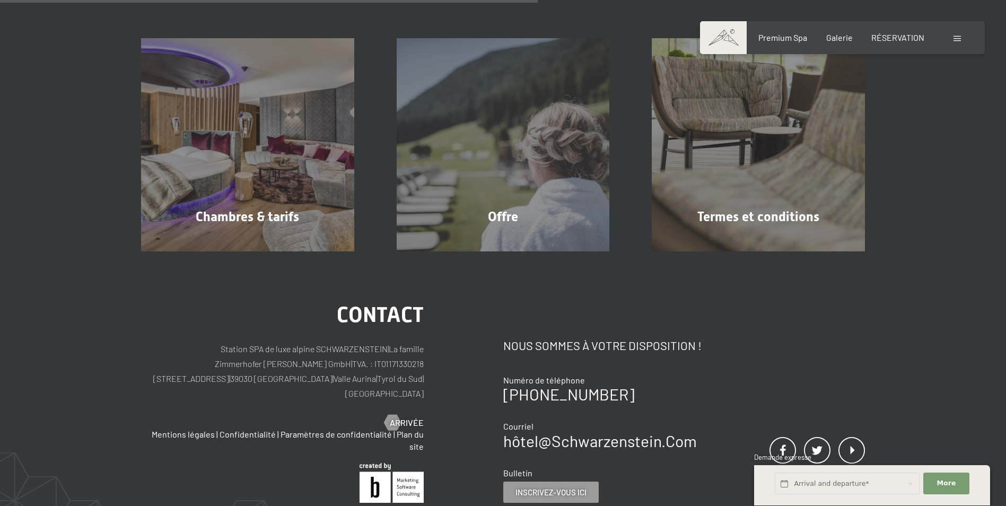
scroll to position [318, 0]
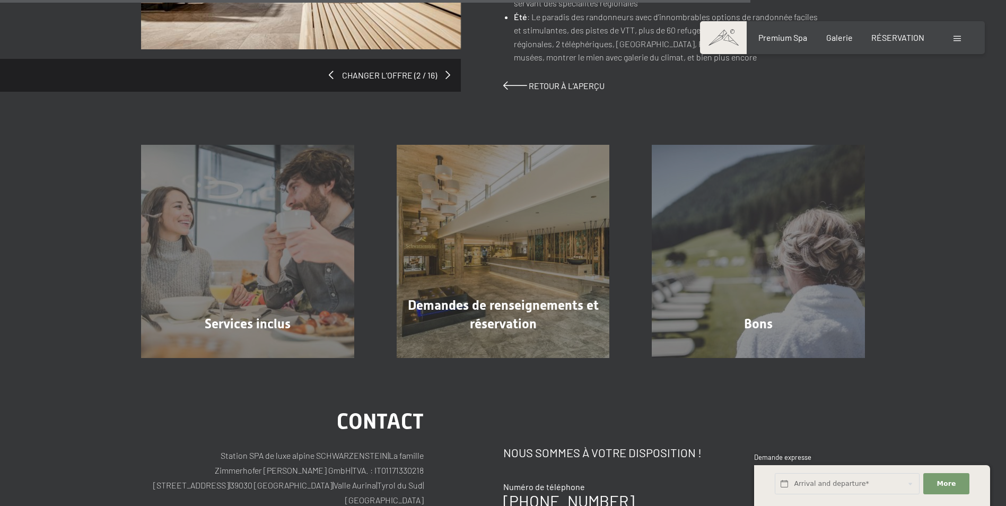
scroll to position [1008, 0]
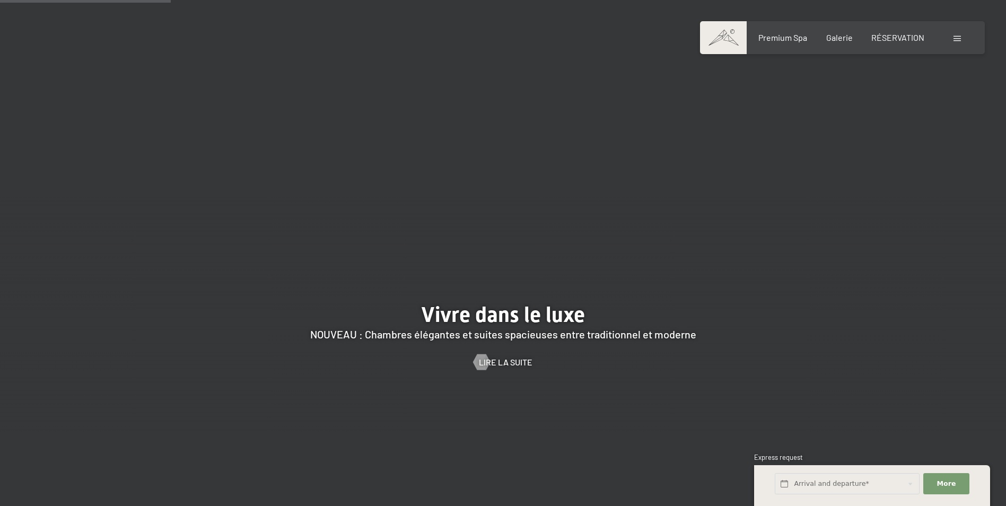
scroll to position [1114, 0]
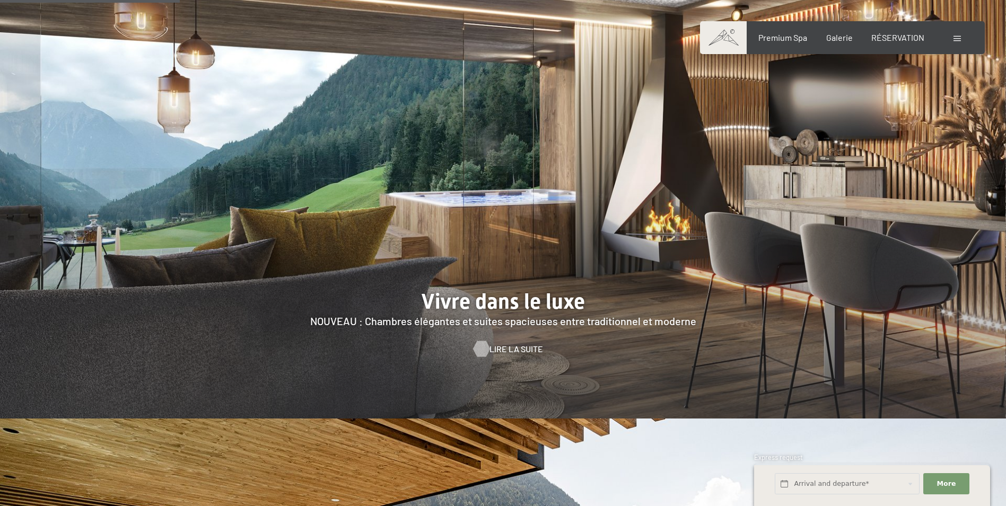
click at [493, 343] on span "Lire la suite" at bounding box center [517, 349] width 54 height 12
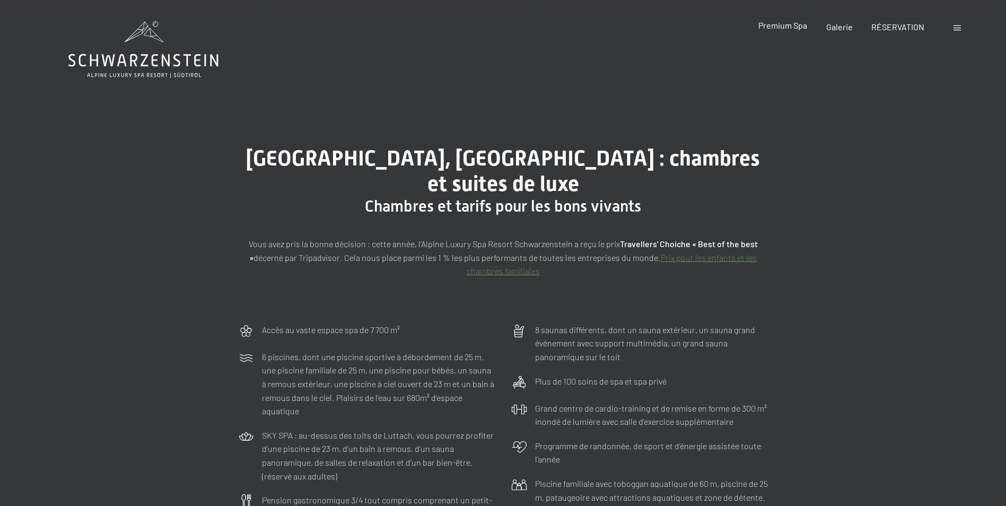
click at [789, 28] on span "Premium Spa" at bounding box center [783, 25] width 49 height 10
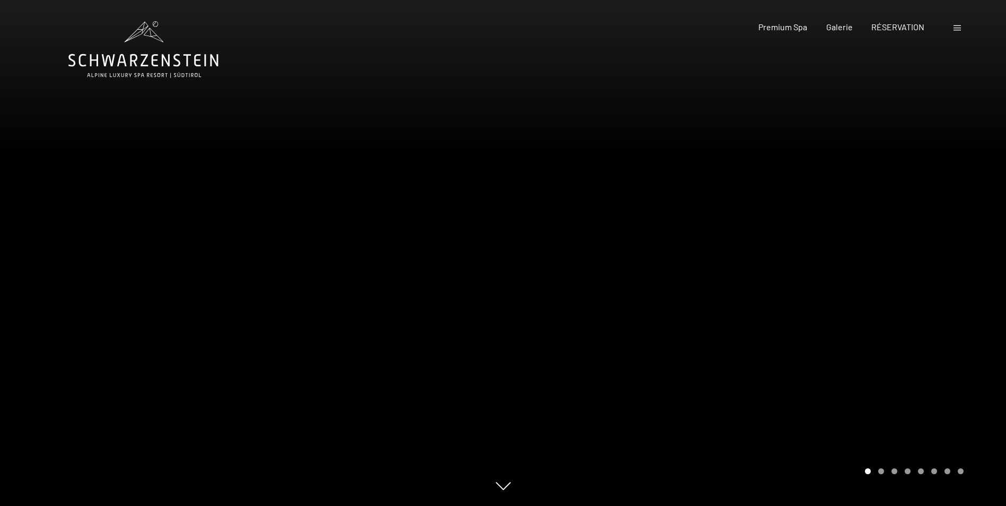
click at [954, 26] on span at bounding box center [957, 27] width 7 height 5
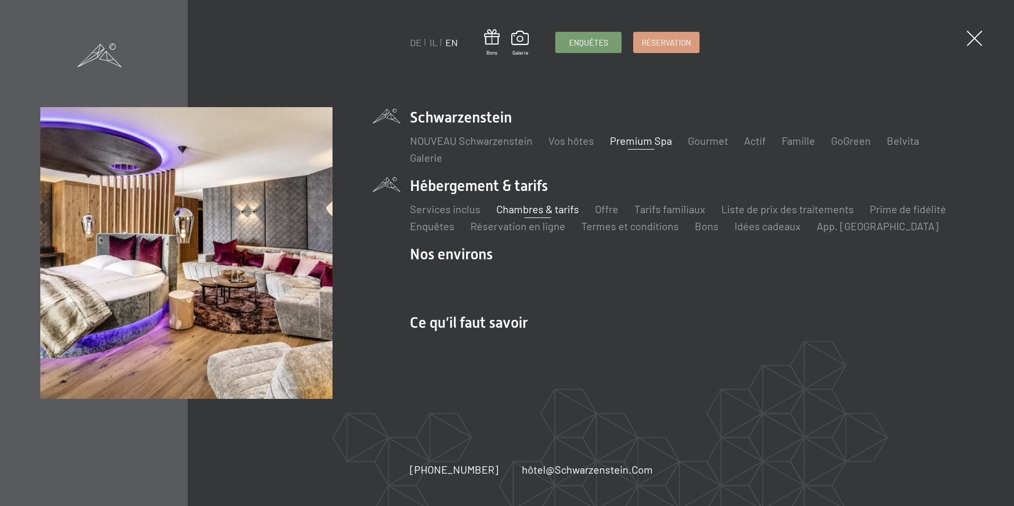
click at [519, 209] on link "Chambres & tarifs" at bounding box center [537, 209] width 83 height 13
click at [980, 33] on span at bounding box center [975, 39] width 22 height 22
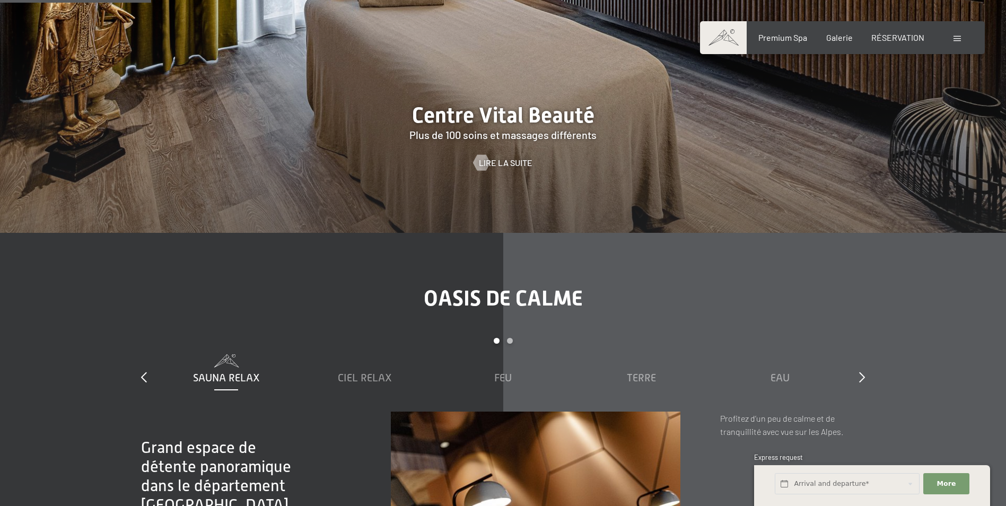
scroll to position [1379, 0]
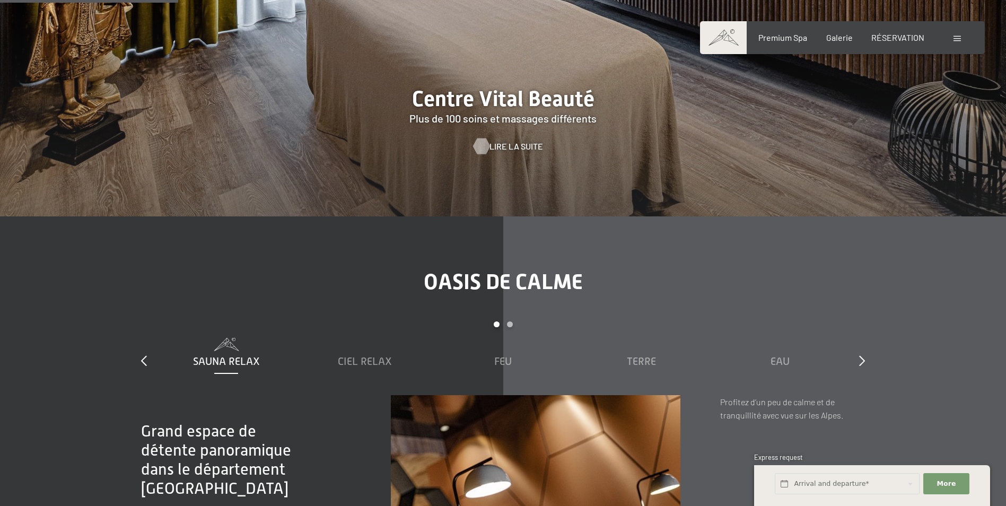
click at [509, 141] on span "Lire la suite" at bounding box center [517, 147] width 54 height 12
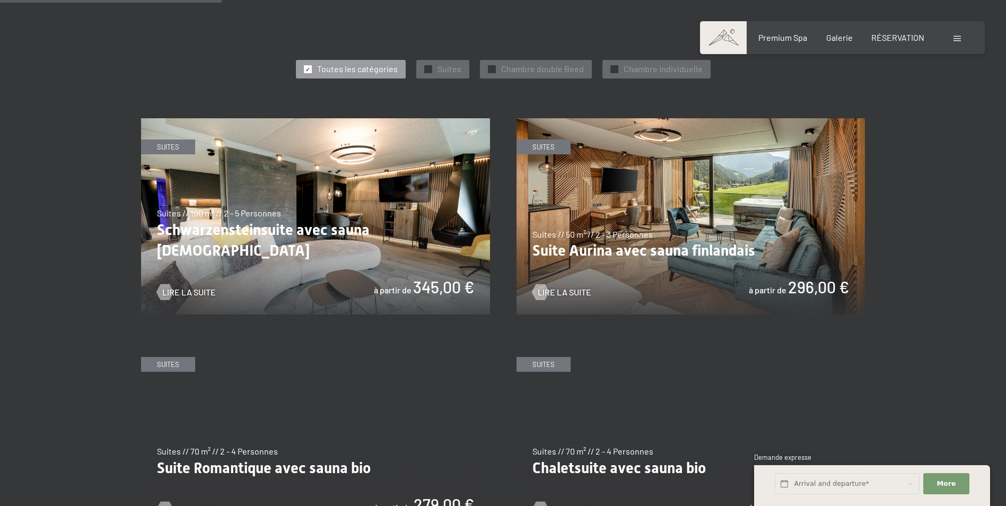
scroll to position [637, 0]
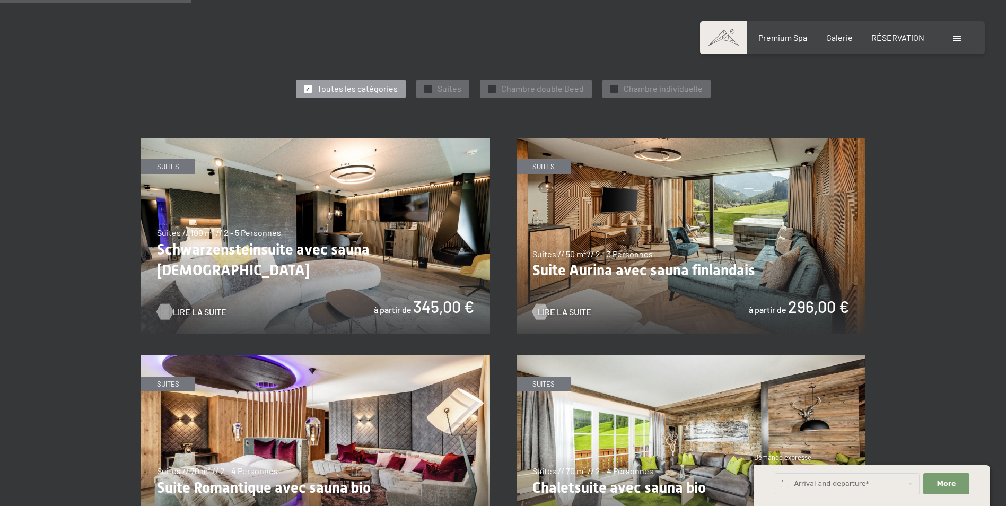
click at [186, 306] on span "Lire la suite" at bounding box center [200, 312] width 54 height 12
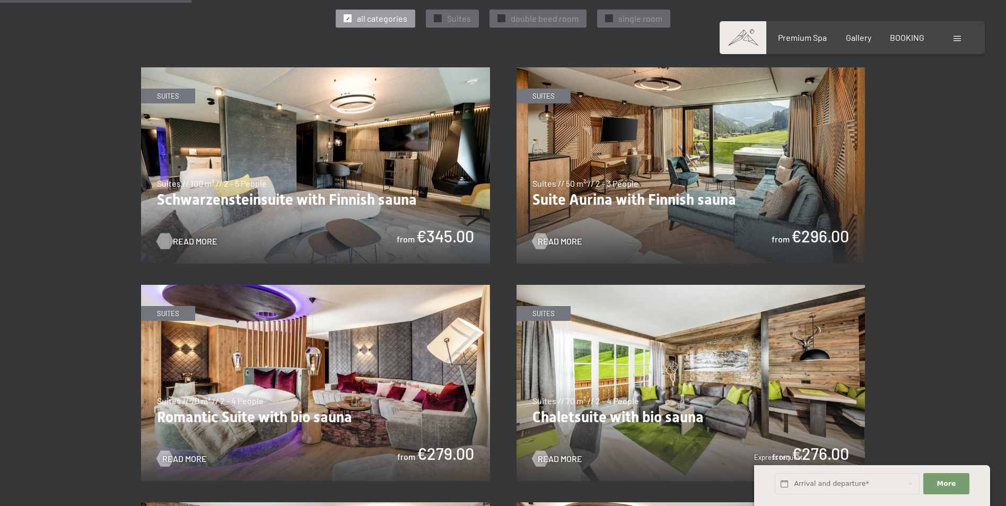
scroll to position [567, 0]
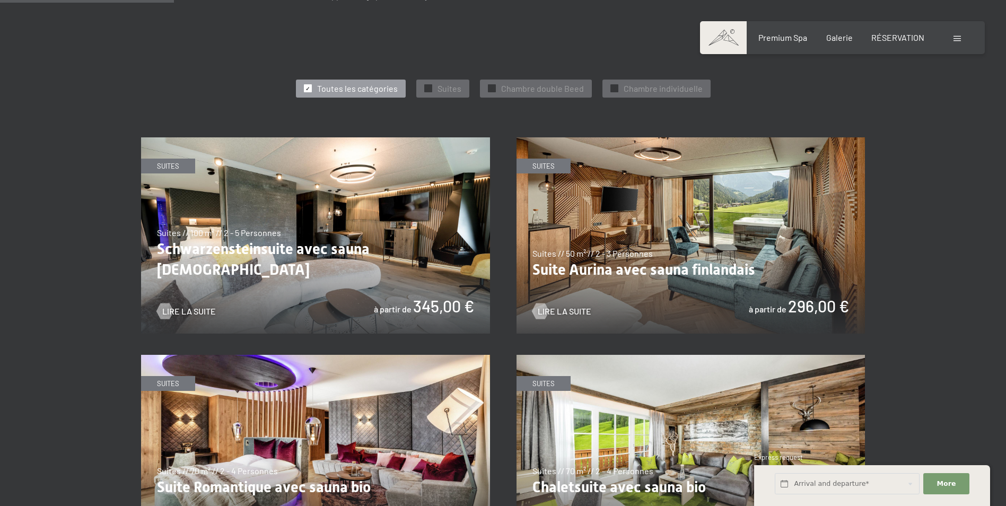
click at [664, 230] on img at bounding box center [691, 235] width 349 height 196
click at [634, 240] on img at bounding box center [691, 235] width 349 height 196
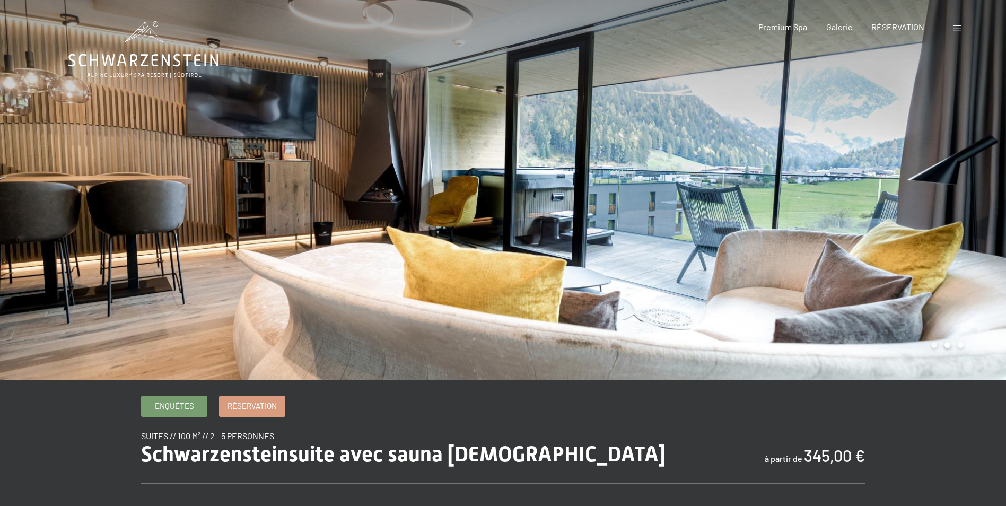
click at [935, 231] on div at bounding box center [754, 190] width 503 height 380
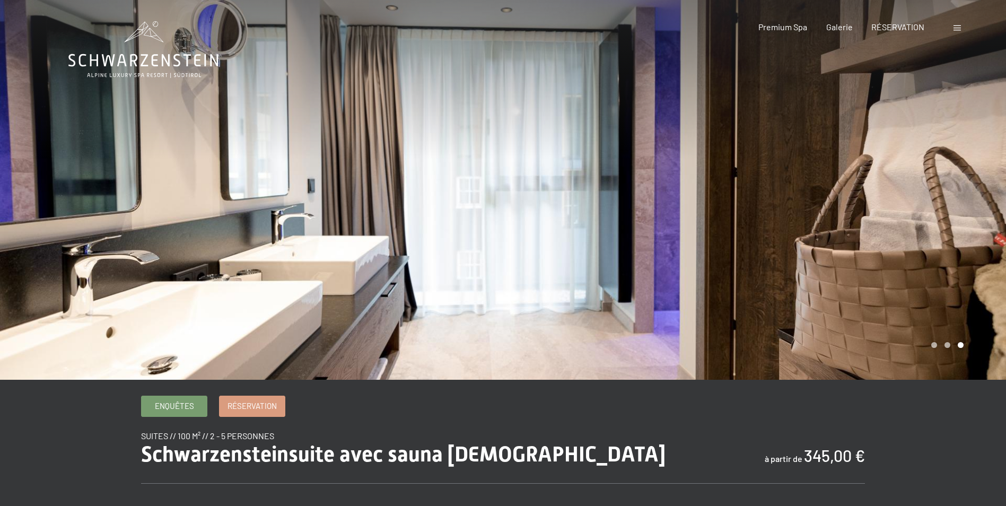
click at [935, 231] on div at bounding box center [754, 190] width 503 height 380
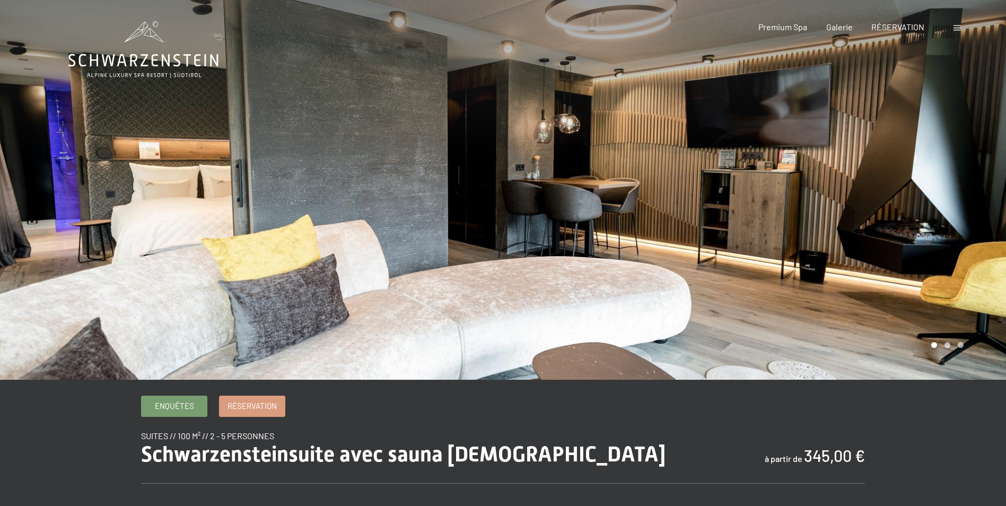
click at [935, 231] on div at bounding box center [754, 190] width 503 height 380
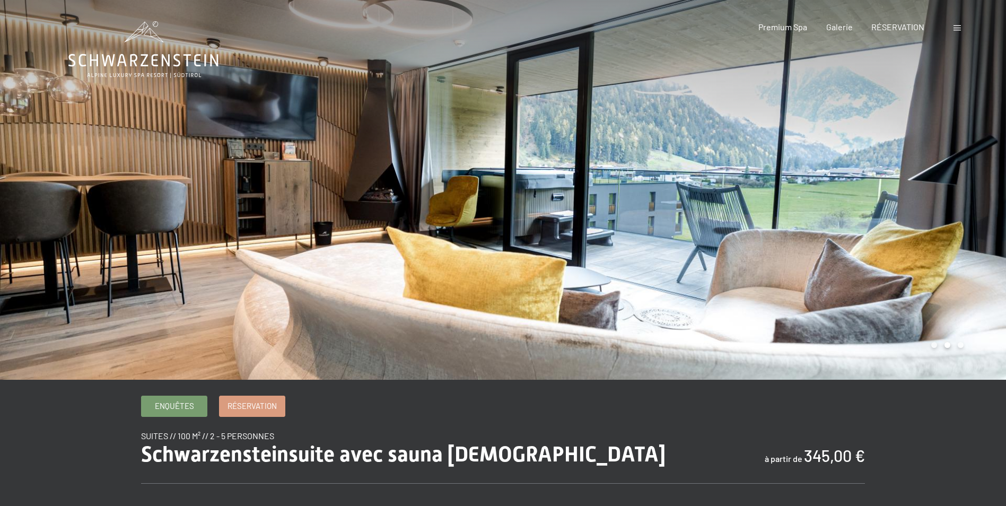
click at [935, 231] on div at bounding box center [754, 190] width 503 height 380
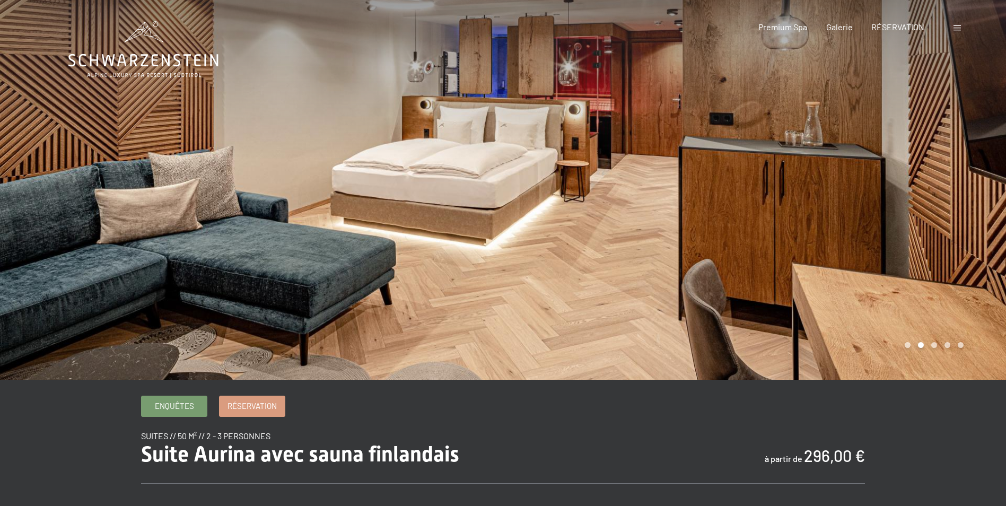
click at [953, 212] on div at bounding box center [754, 190] width 503 height 380
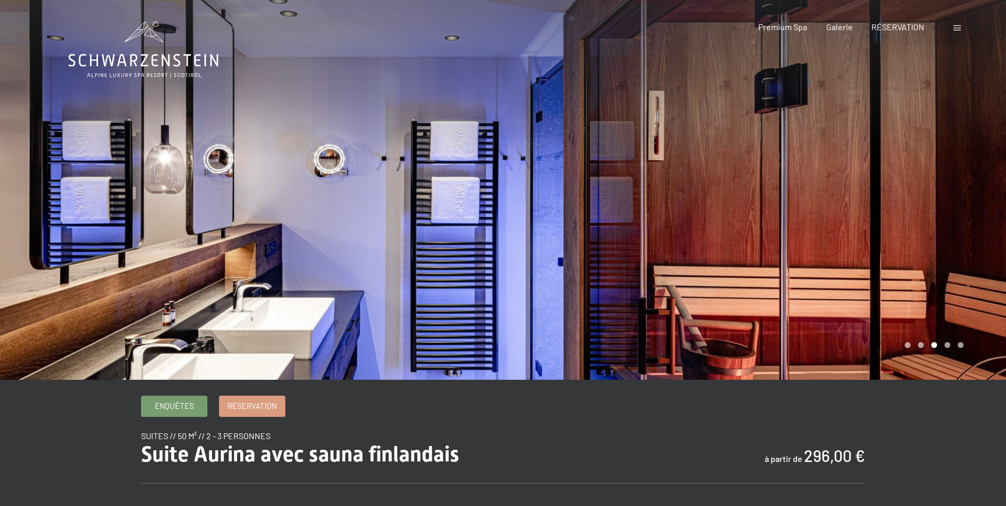
click at [951, 212] on div at bounding box center [754, 190] width 503 height 380
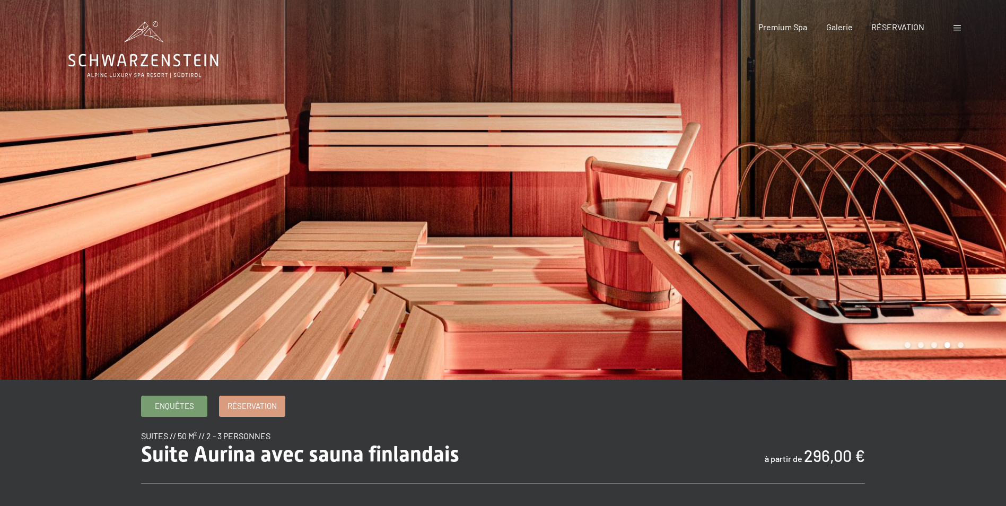
click at [951, 213] on div at bounding box center [754, 190] width 503 height 380
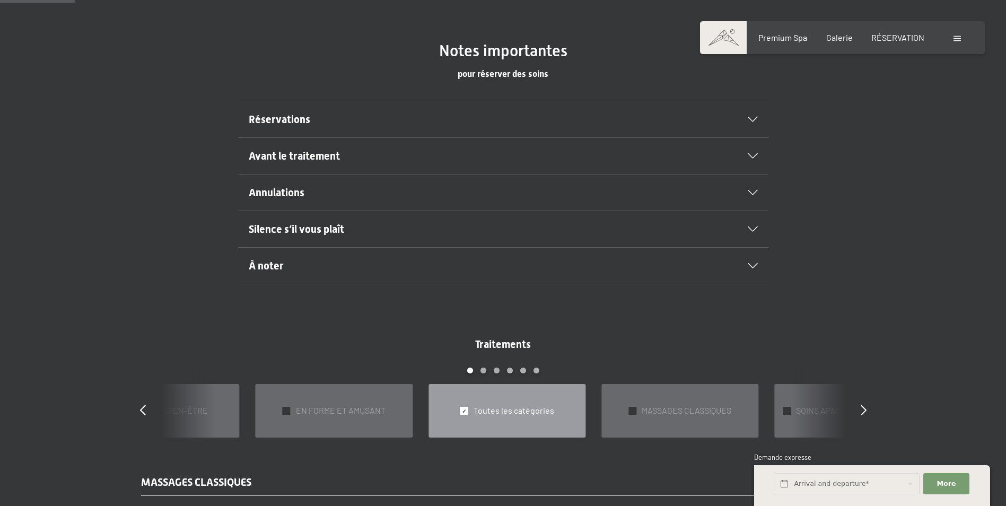
scroll to position [690, 0]
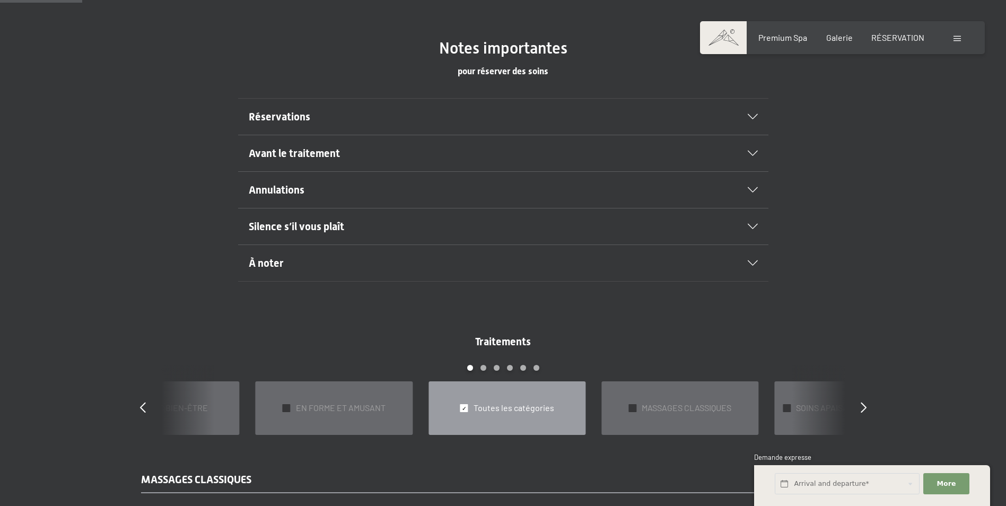
click at [751, 114] on icon at bounding box center [753, 116] width 10 height 5
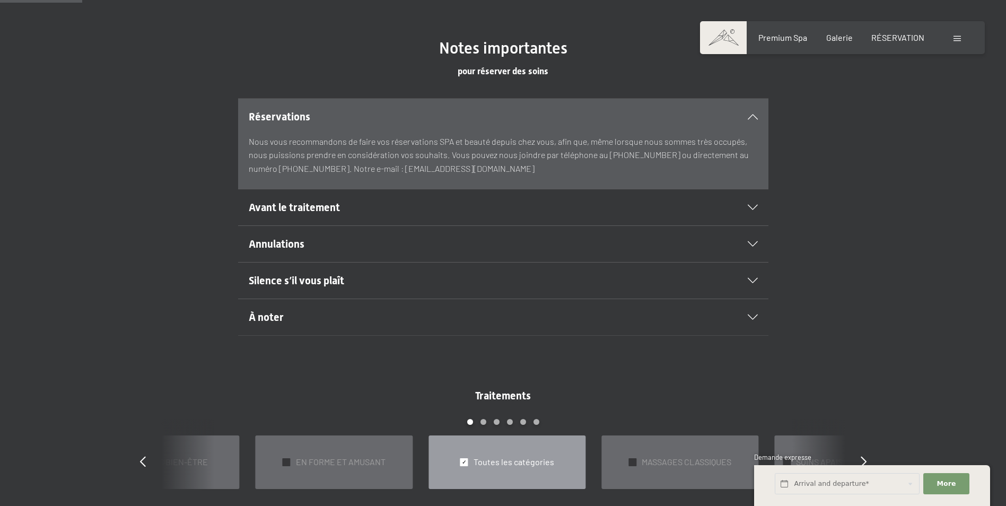
click at [756, 208] on icon at bounding box center [753, 207] width 10 height 5
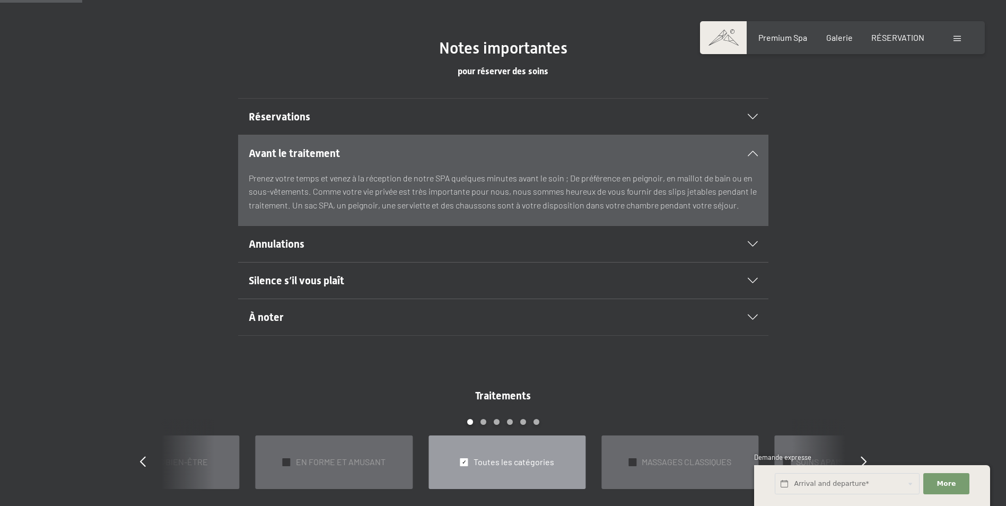
click at [756, 245] on icon at bounding box center [753, 243] width 10 height 5
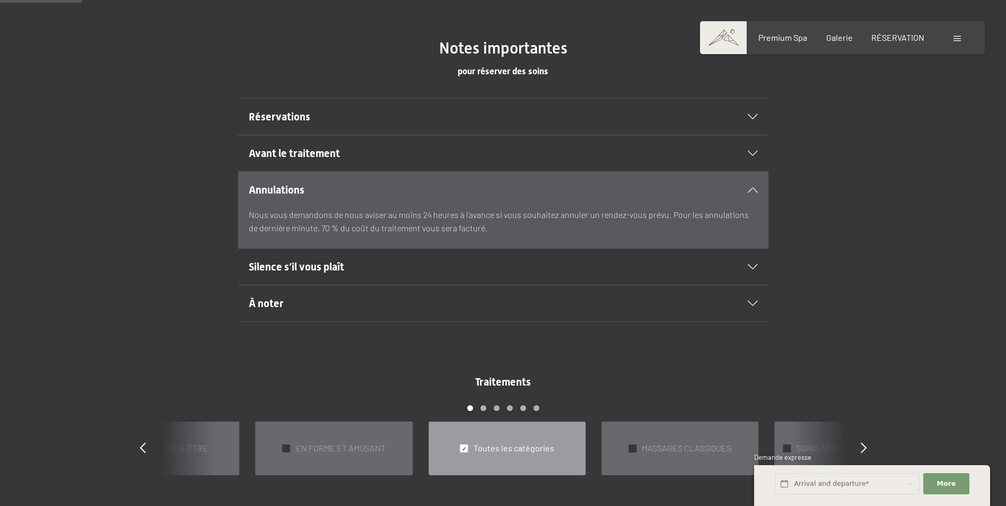
click at [754, 259] on div "Silence s’il vous plaît" at bounding box center [503, 267] width 509 height 36
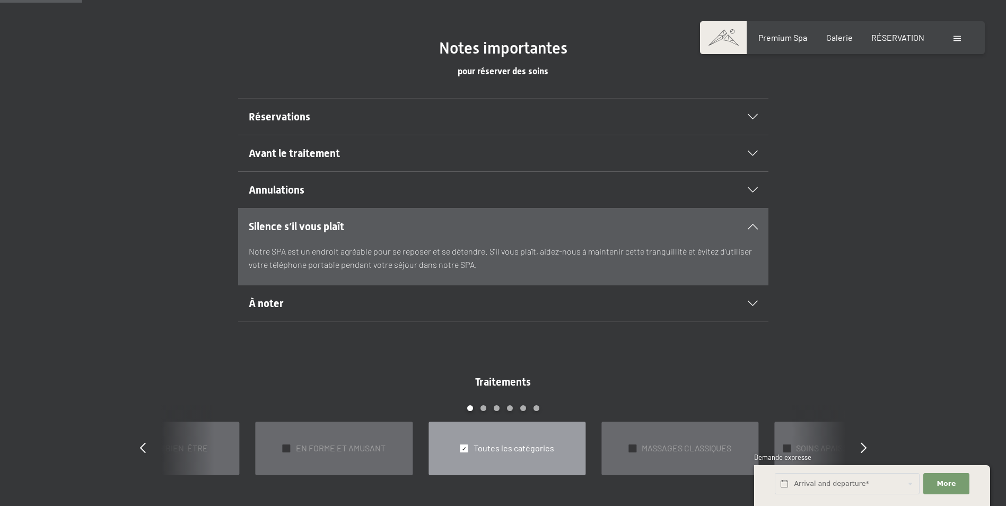
click at [757, 294] on div "À noter" at bounding box center [503, 303] width 509 height 36
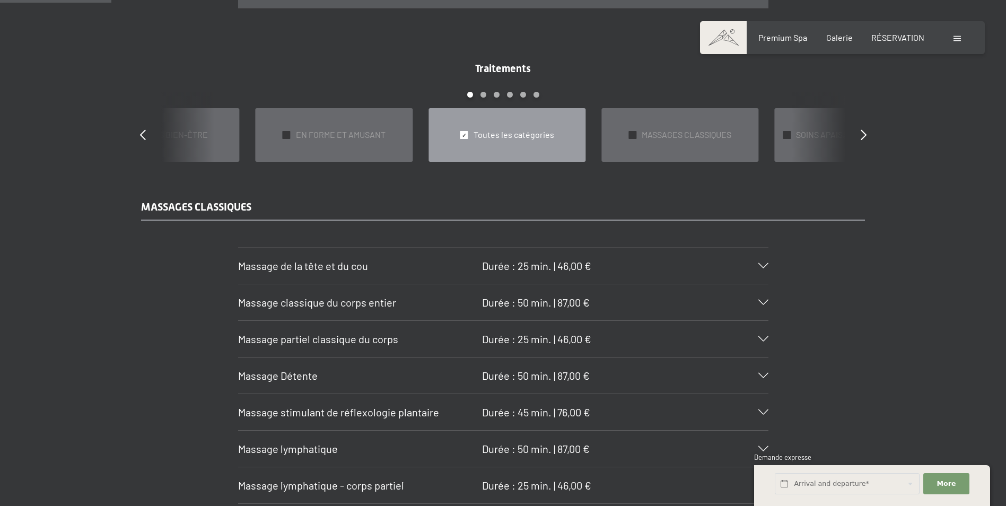
scroll to position [1008, 0]
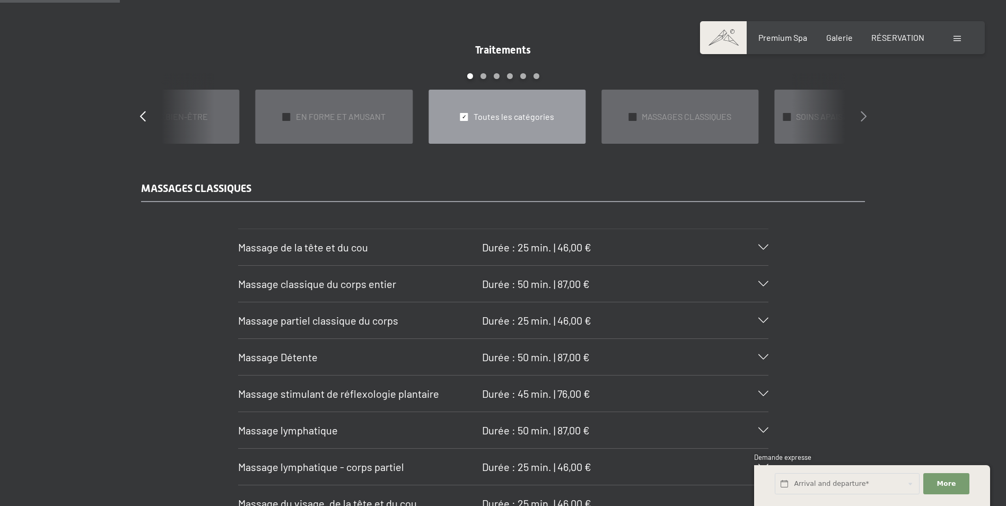
click at [862, 111] on icon at bounding box center [864, 116] width 6 height 11
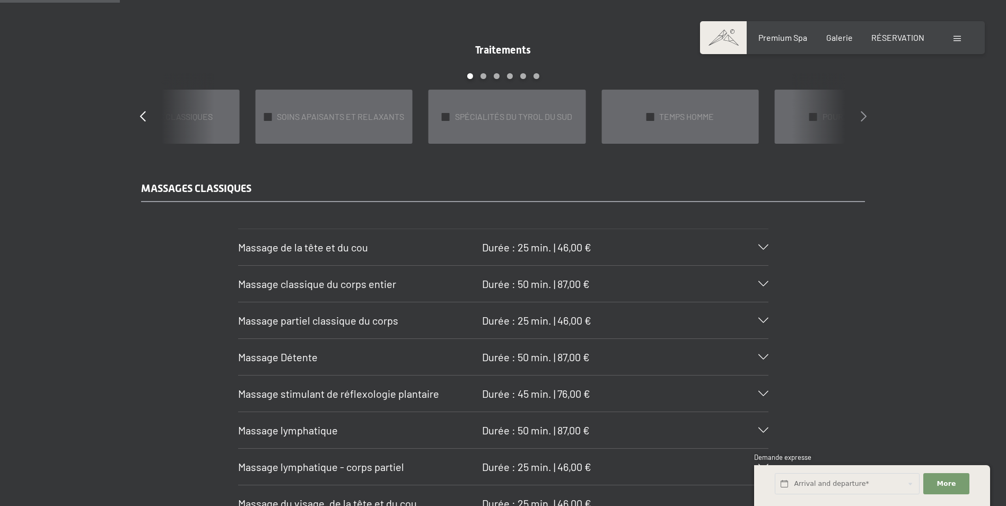
click at [862, 111] on icon at bounding box center [864, 116] width 6 height 11
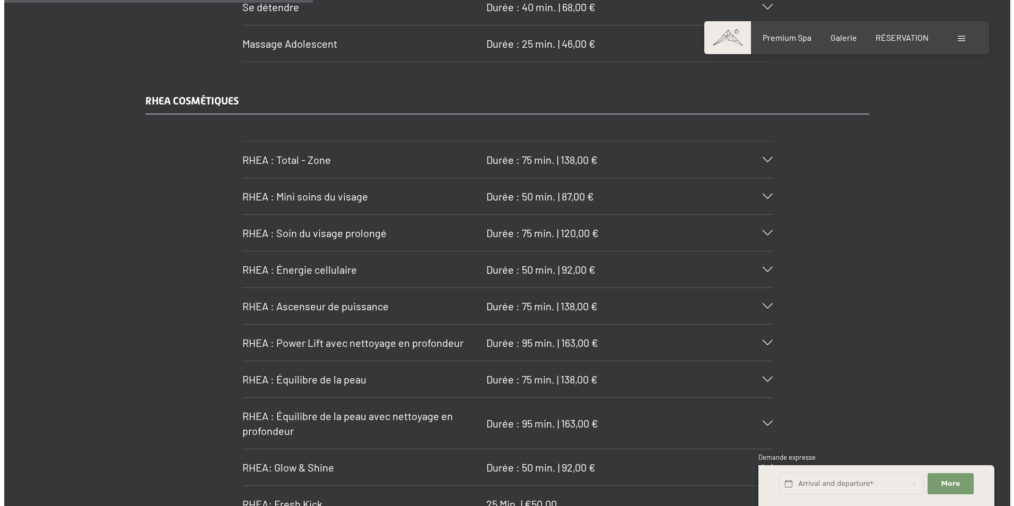
scroll to position [2864, 0]
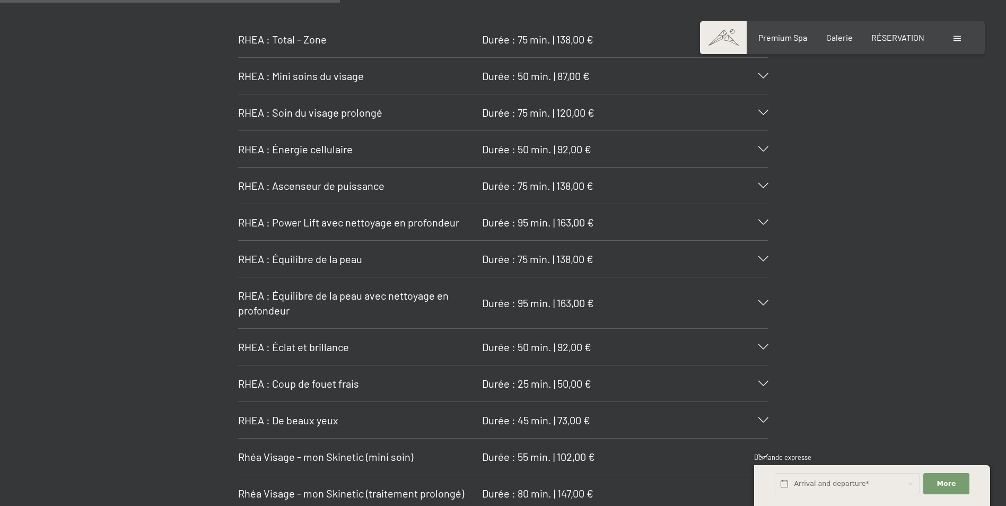
click at [955, 36] on div at bounding box center [959, 38] width 10 height 12
